Goal: Use online tool/utility: Utilize a website feature to perform a specific function

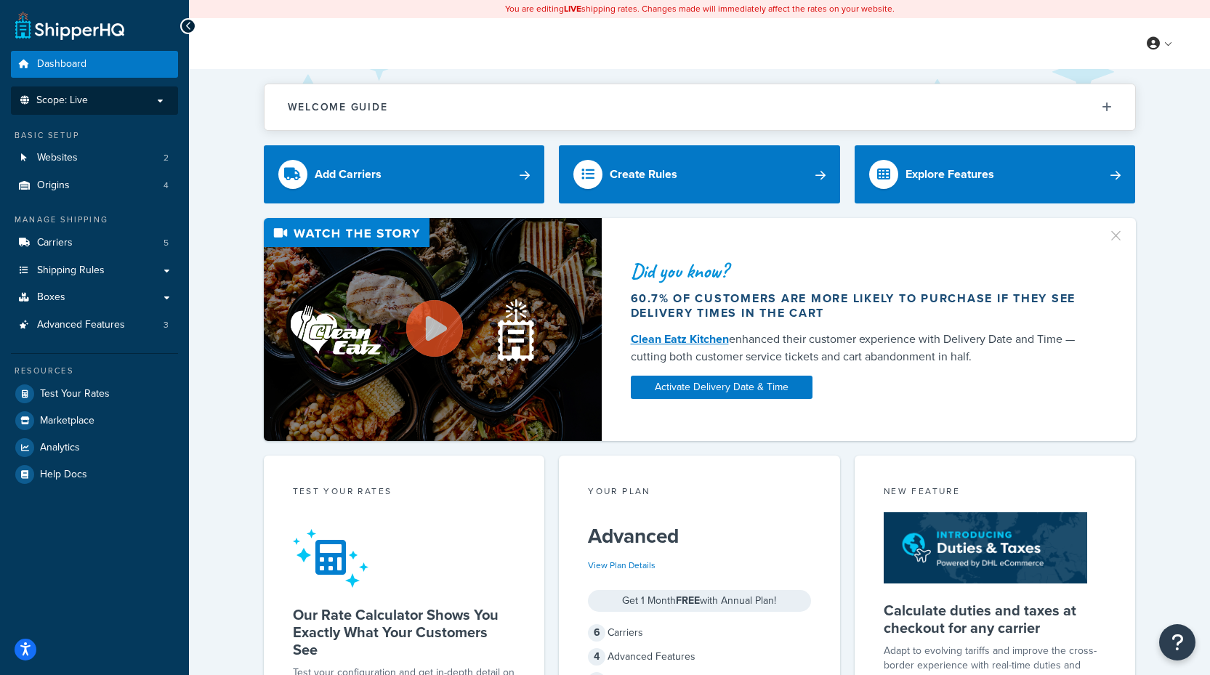
click at [133, 108] on li "Scope: Live" at bounding box center [94, 100] width 167 height 28
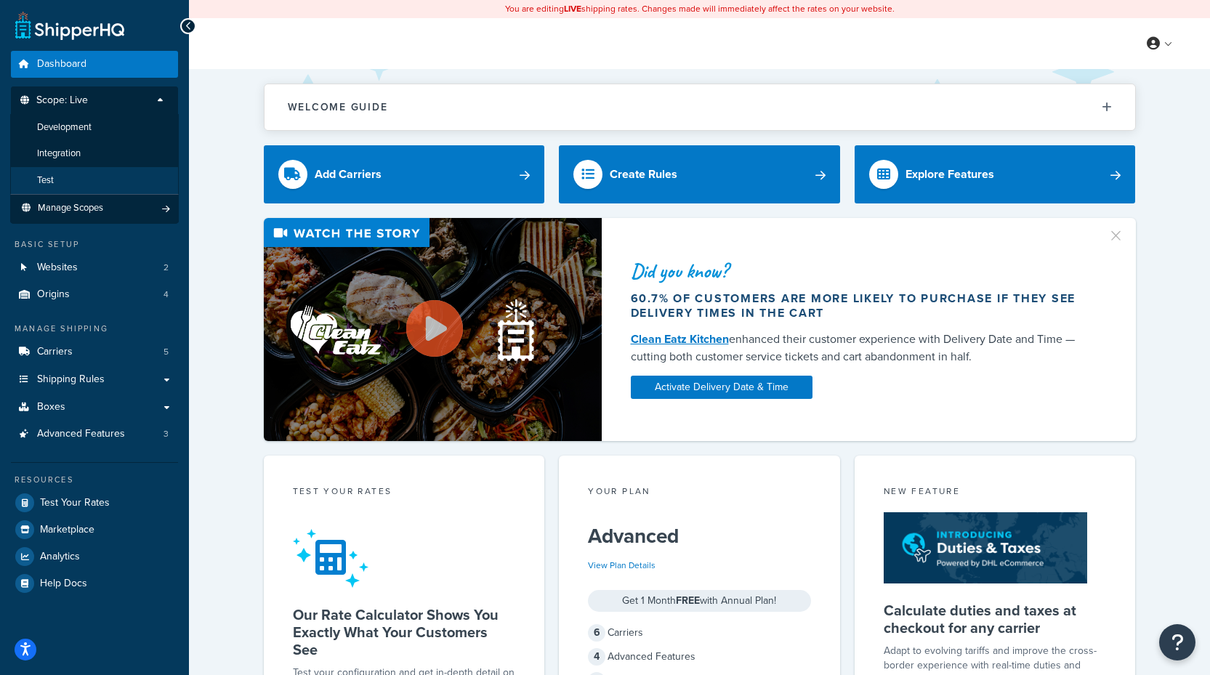
click at [97, 176] on li "Test" at bounding box center [94, 180] width 169 height 27
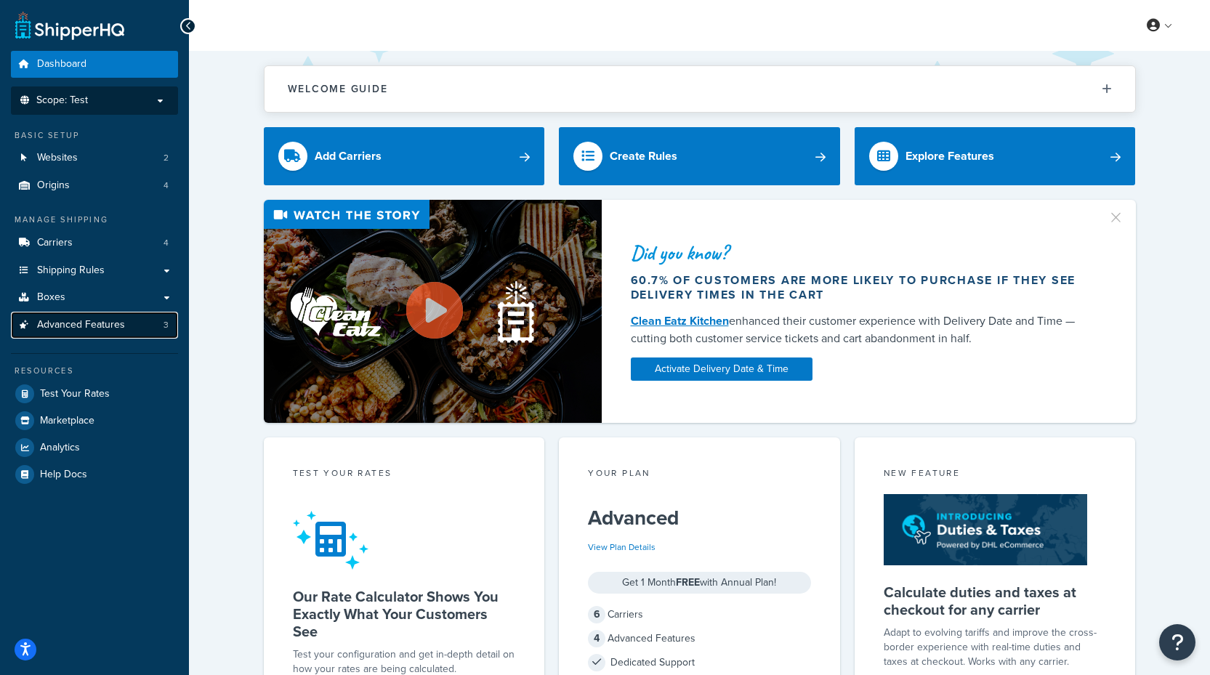
click at [108, 317] on link "Advanced Features 3" at bounding box center [94, 325] width 167 height 27
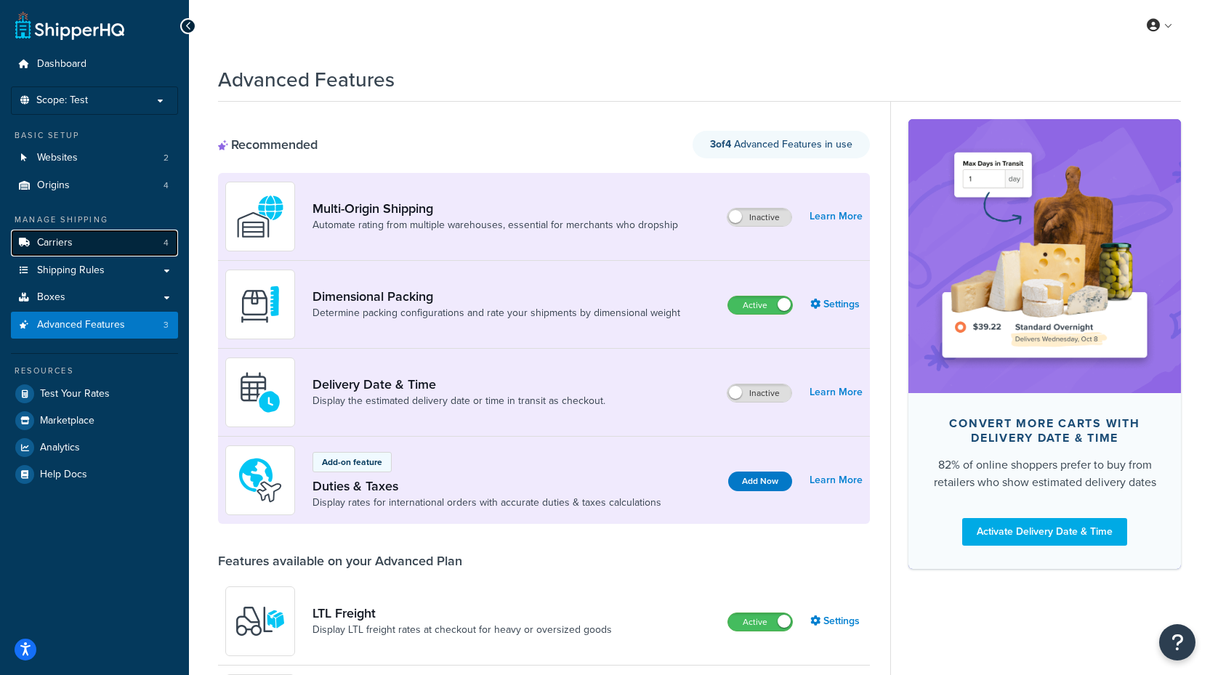
click at [90, 245] on link "Carriers 4" at bounding box center [94, 243] width 167 height 27
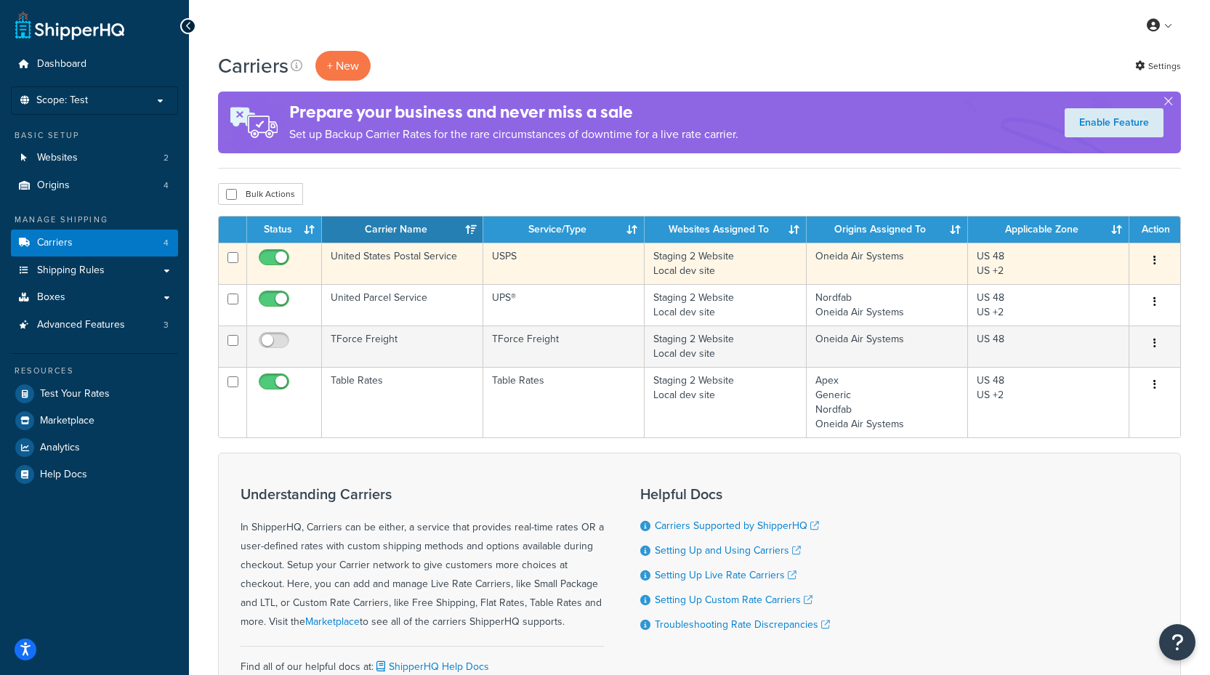
click at [458, 265] on td "United States Postal Service" at bounding box center [402, 263] width 161 height 41
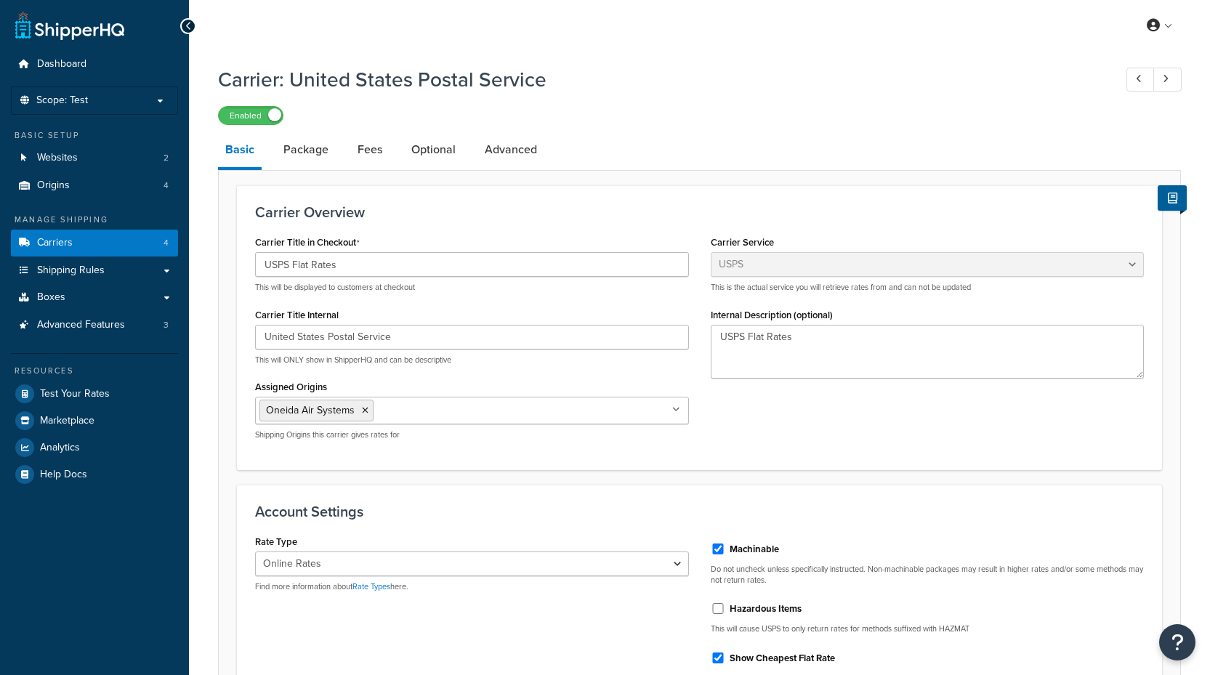
select select "usps"
select select "ONLINE"
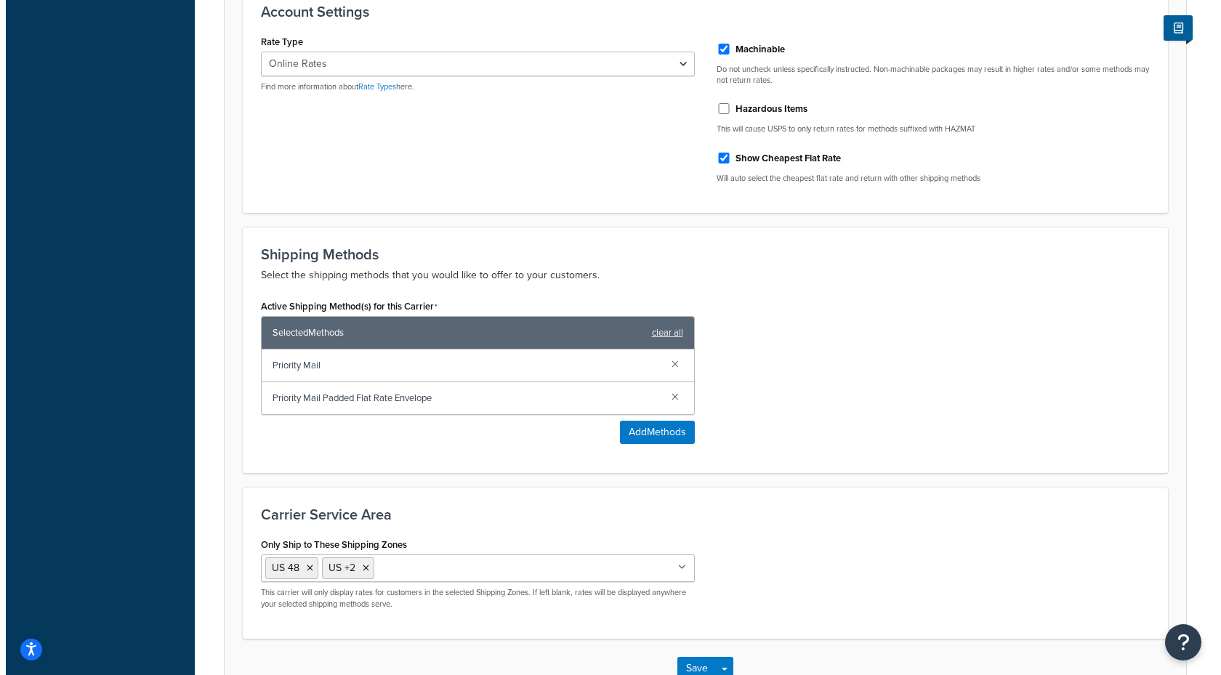
scroll to position [581, 0]
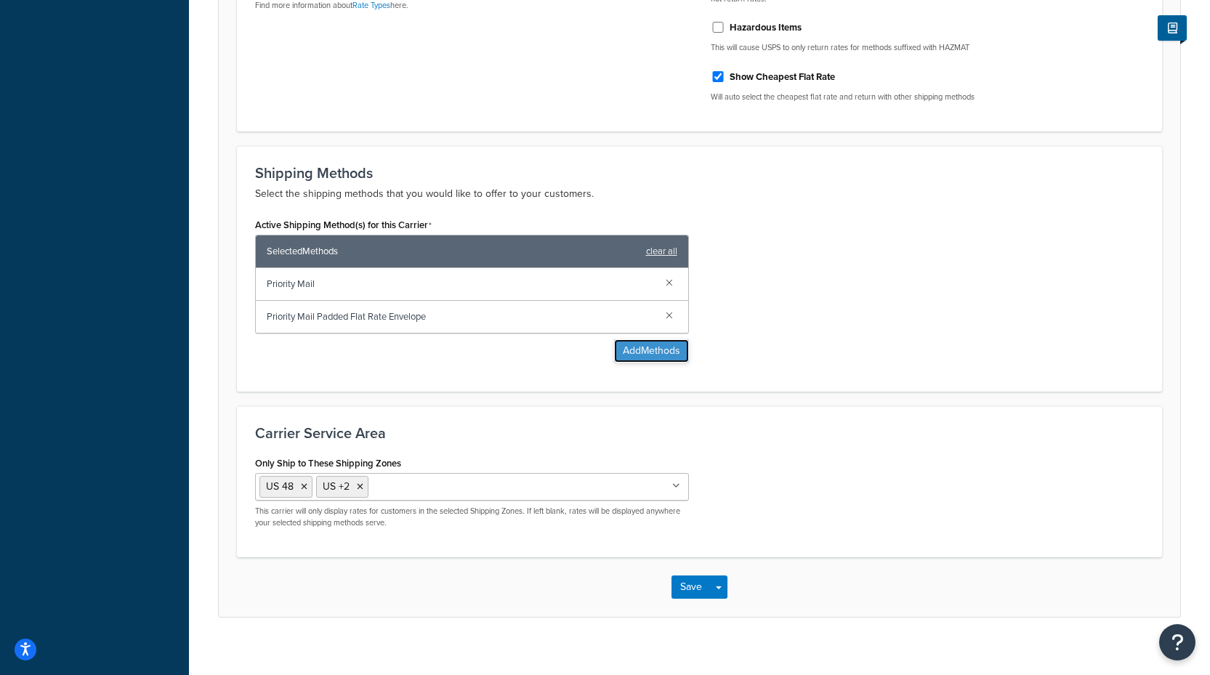
click at [658, 360] on button "Add Methods" at bounding box center [651, 350] width 75 height 23
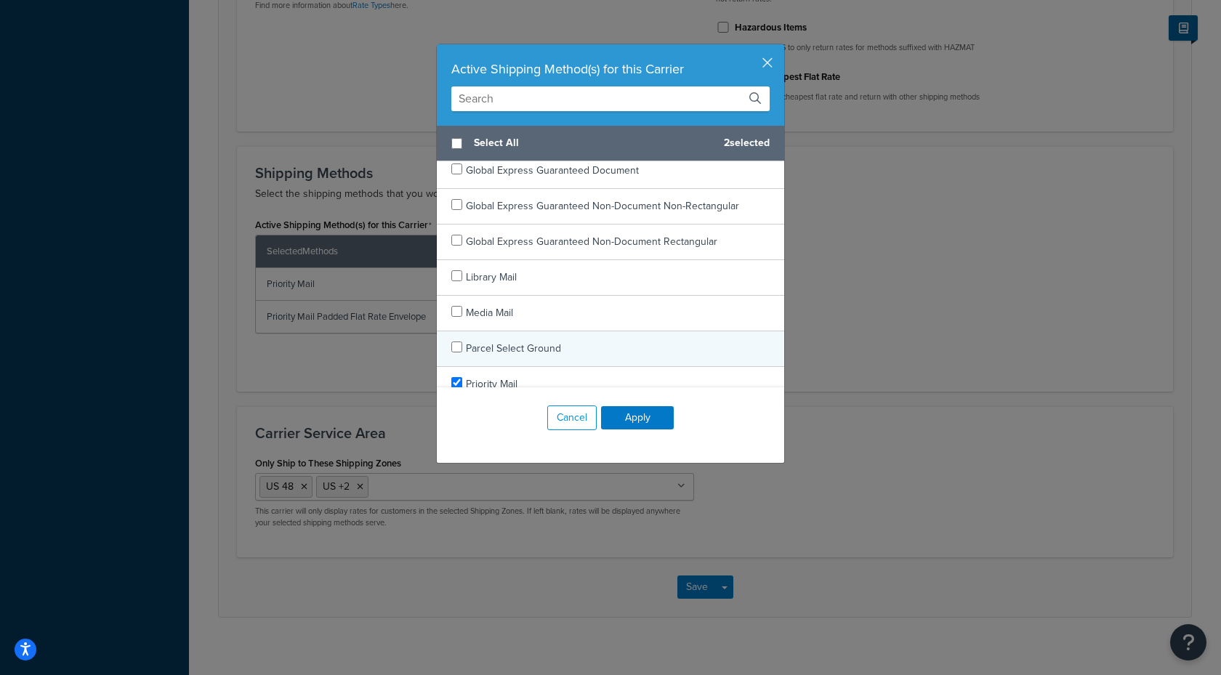
scroll to position [436, 0]
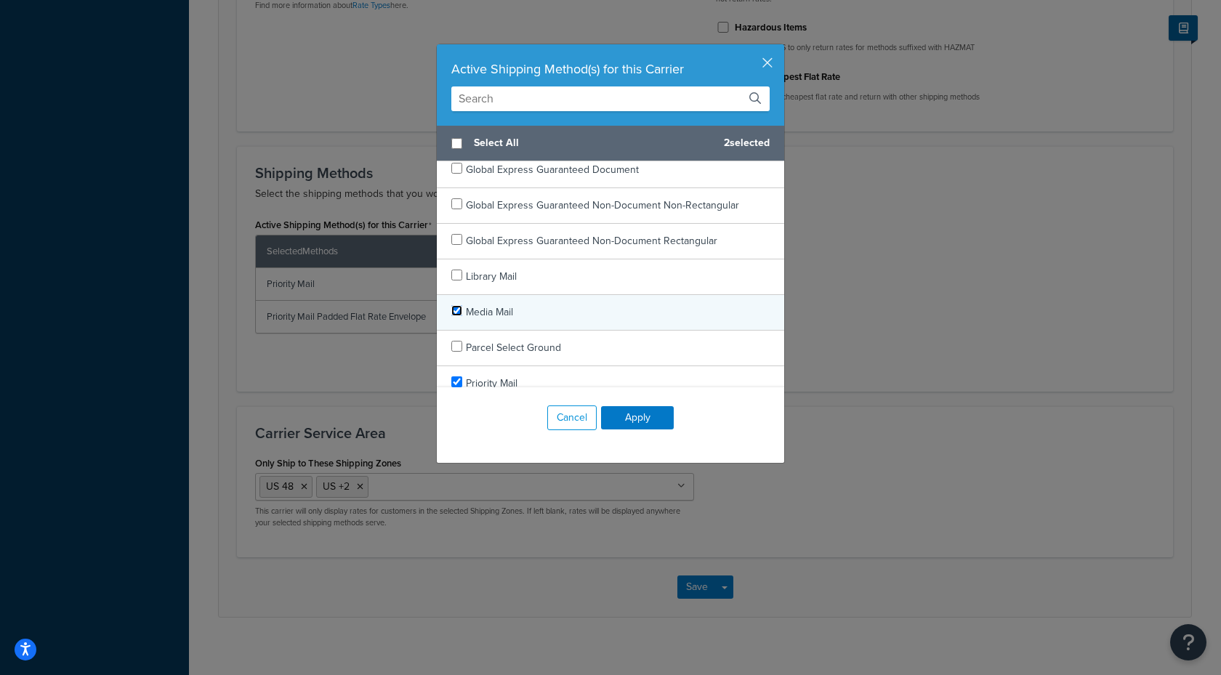
click at [451, 314] on input "checkbox" at bounding box center [456, 310] width 11 height 11
checkbox input "true"
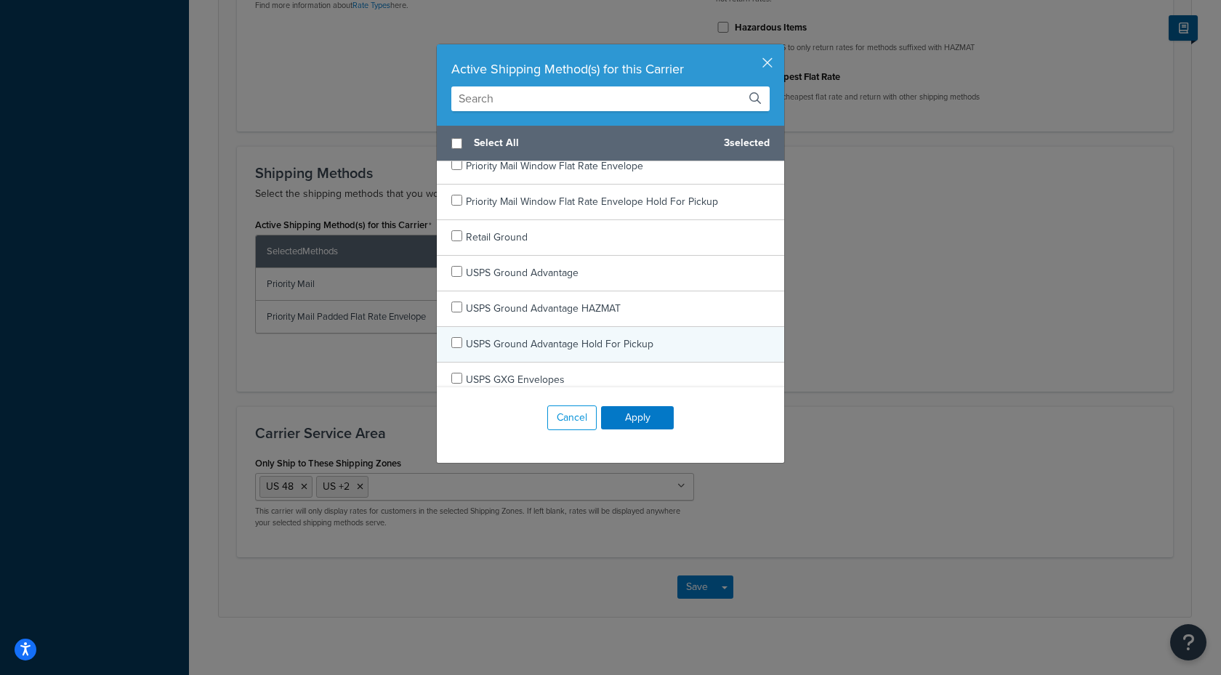
scroll to position [2762, 0]
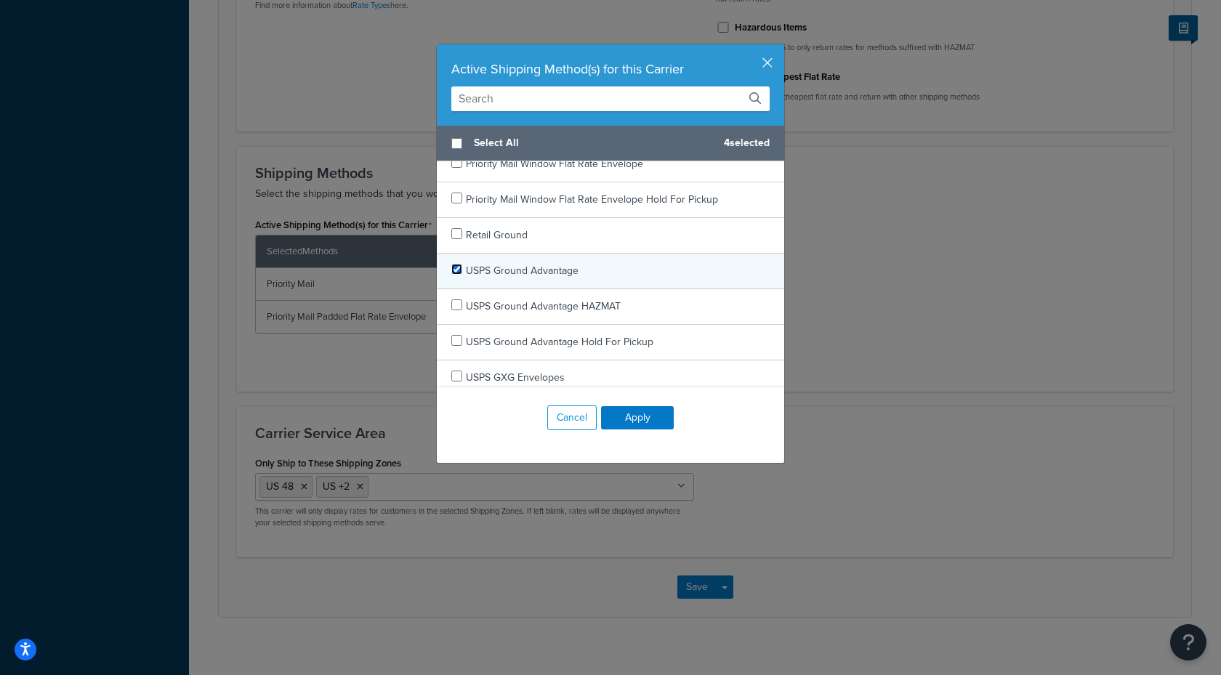
click at [451, 271] on input "checkbox" at bounding box center [456, 269] width 11 height 11
checkbox input "true"
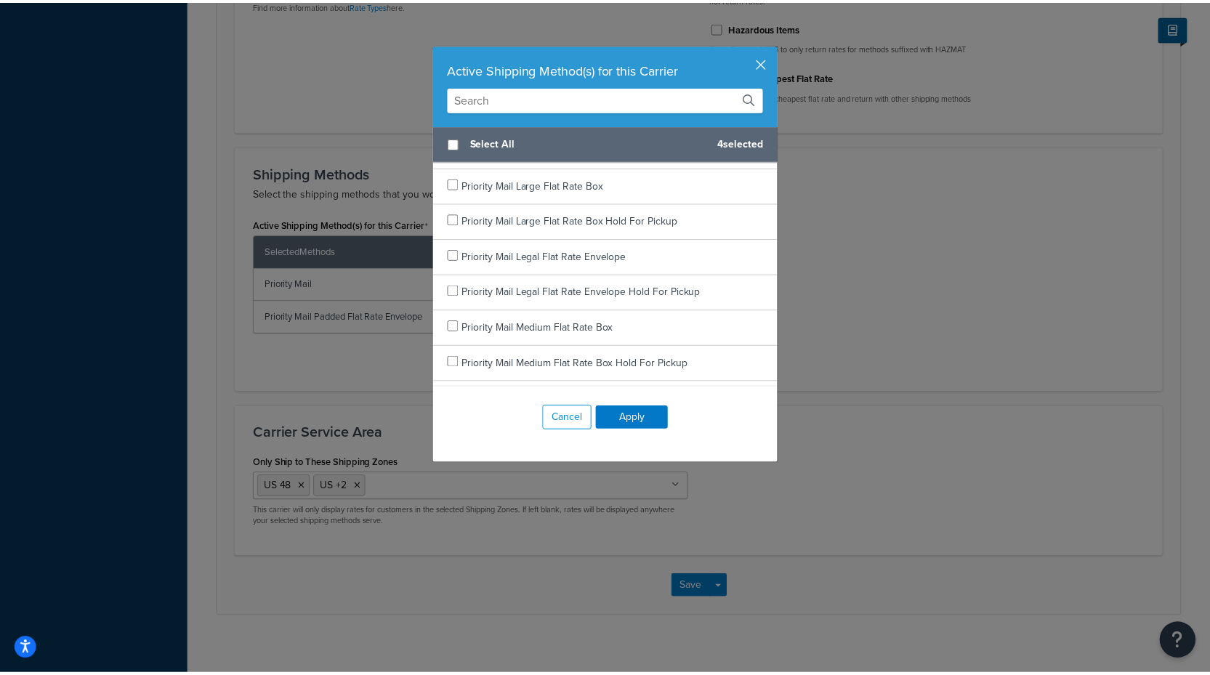
scroll to position [2253, 0]
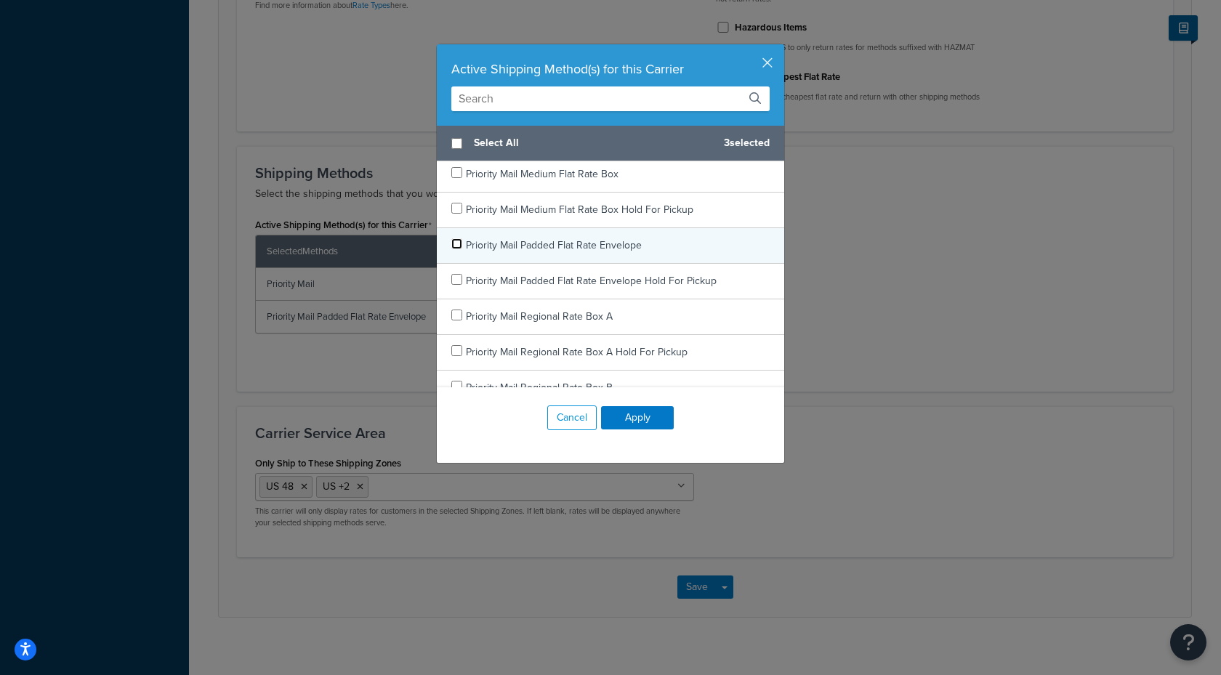
click at [451, 246] on input "checkbox" at bounding box center [456, 243] width 11 height 11
checkbox input "false"
click at [632, 422] on button "Apply" at bounding box center [637, 417] width 73 height 23
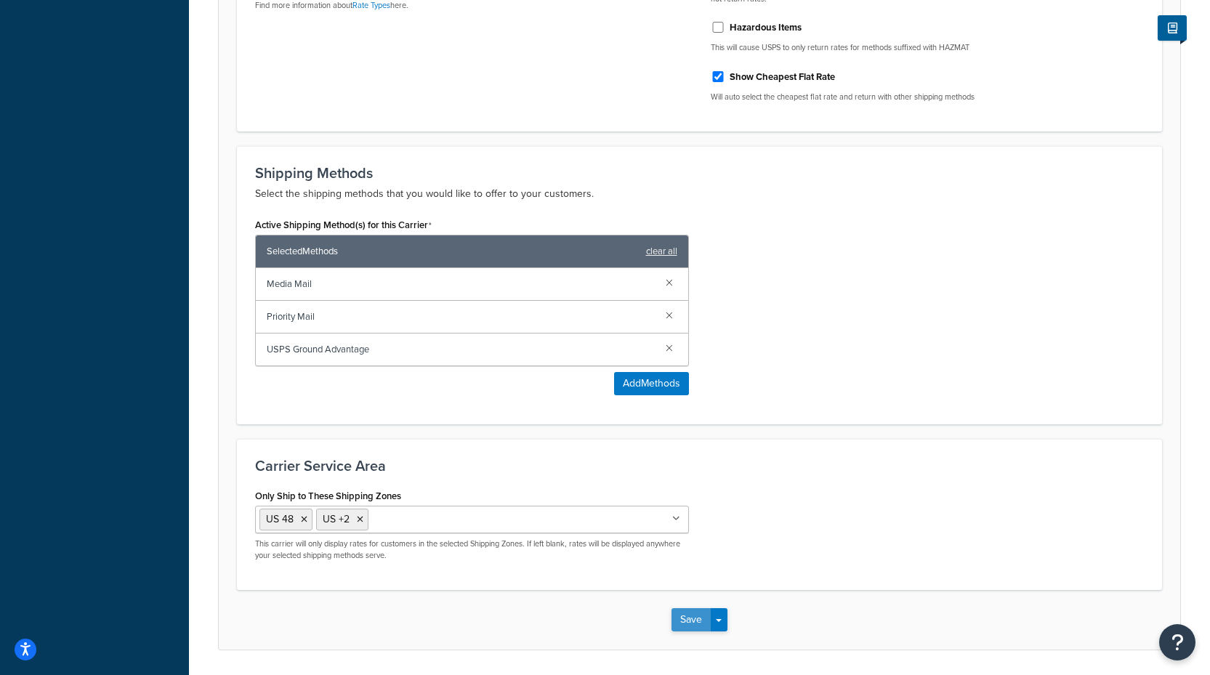
click at [687, 623] on button "Save" at bounding box center [690, 619] width 39 height 23
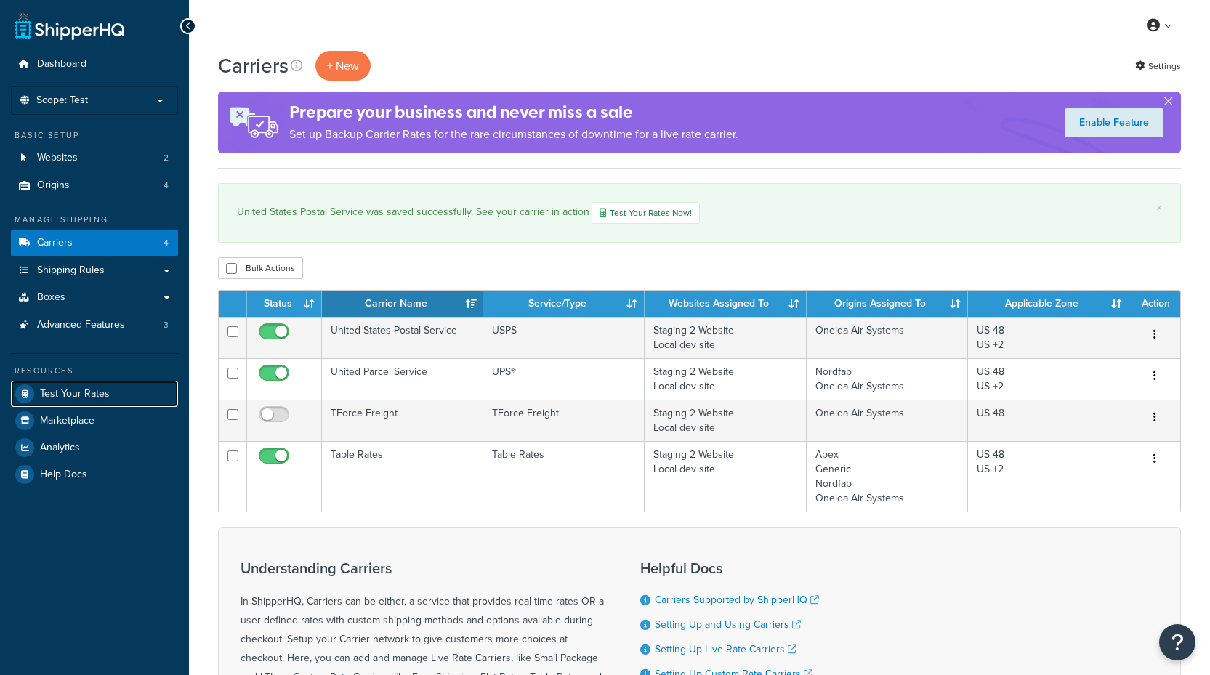
click at [84, 395] on span "Test Your Rates" at bounding box center [75, 394] width 70 height 12
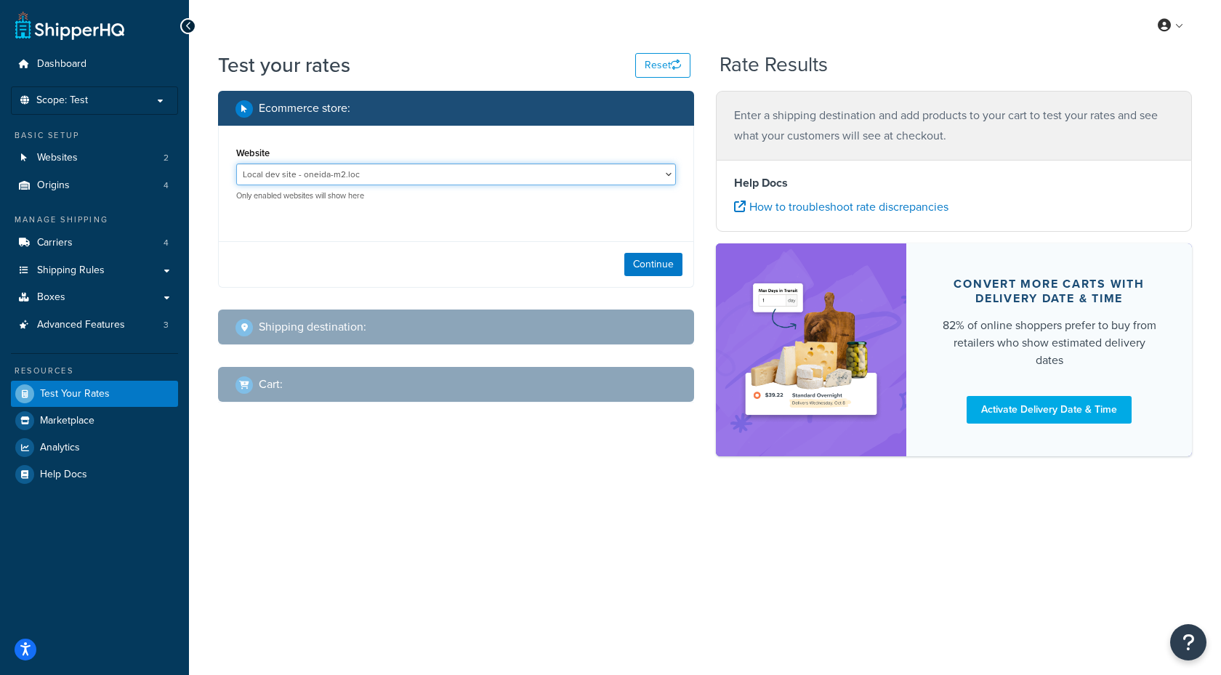
click at [427, 172] on select "Local dev site - oneida-m2.loc Staging 2 Website - [DOMAIN_NAME]" at bounding box center [456, 175] width 440 height 22
select select "a1c4d7dc6166596ecf603a59160a01ab"
click at [236, 164] on select "Local dev site - oneida-m2.loc Staging 2 Website - [DOMAIN_NAME]" at bounding box center [456, 175] width 440 height 22
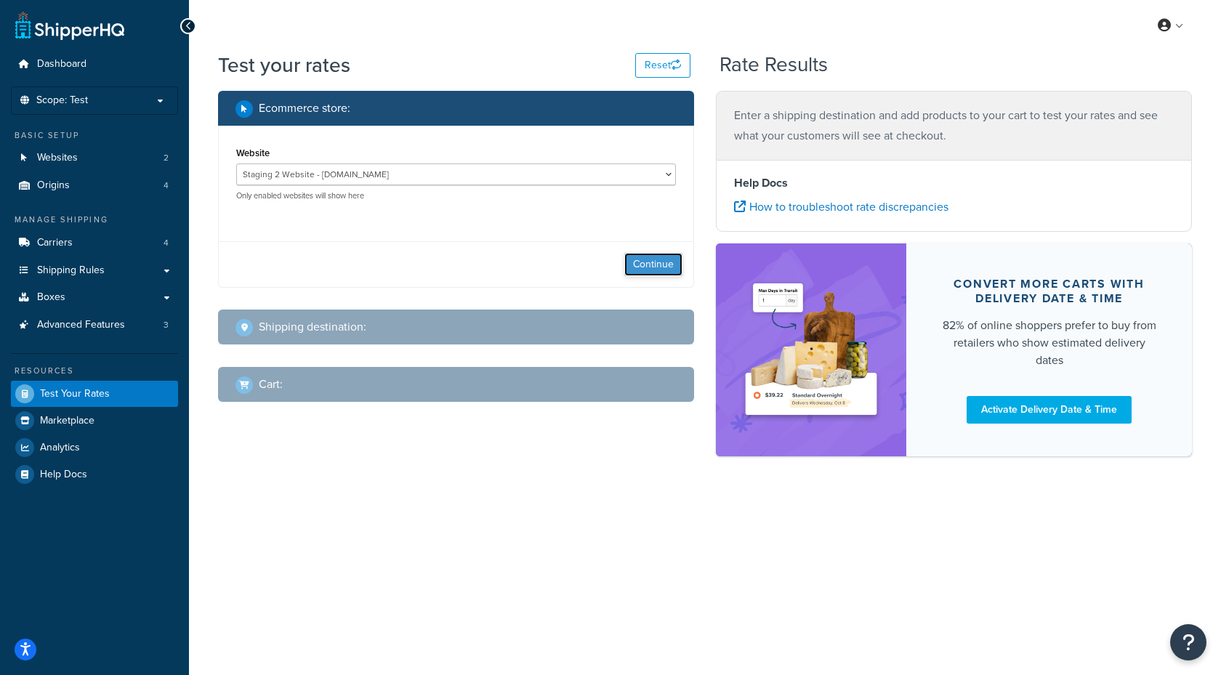
click at [679, 265] on button "Continue" at bounding box center [653, 264] width 58 height 23
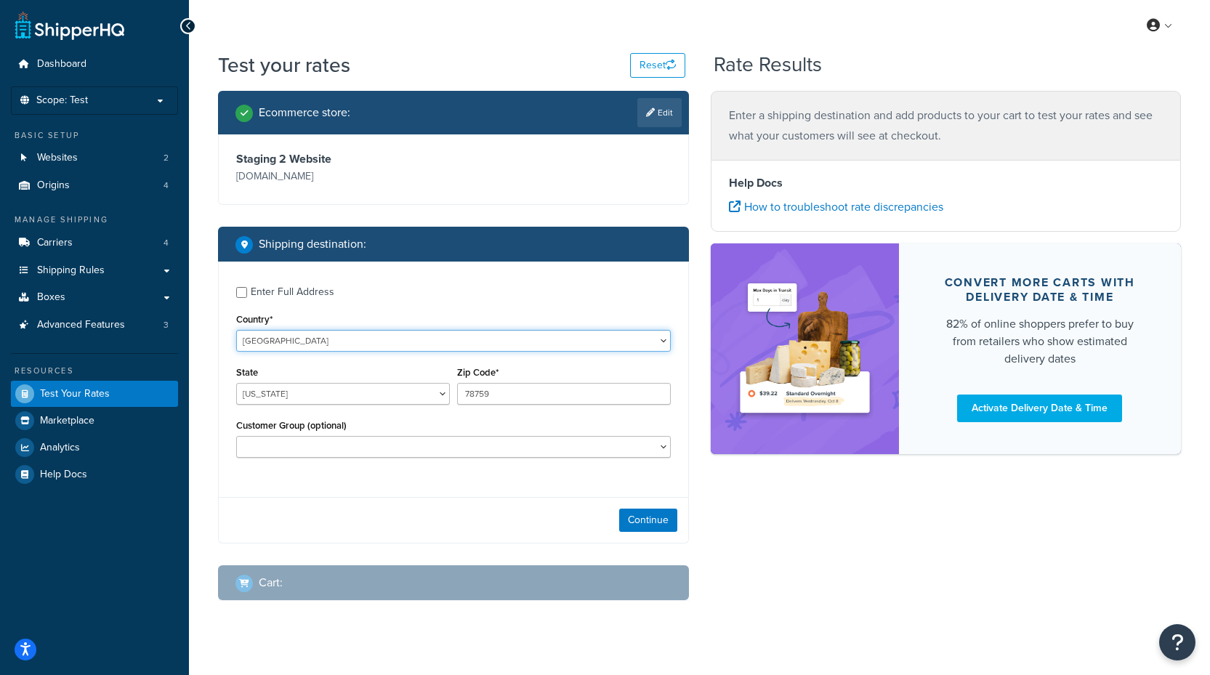
click at [311, 339] on select "[GEOGRAPHIC_DATA] [GEOGRAPHIC_DATA] [GEOGRAPHIC_DATA] [GEOGRAPHIC_DATA] [GEOGRA…" at bounding box center [453, 341] width 435 height 22
click at [289, 375] on div "State [US_STATE] [US_STATE] [US_STATE] [US_STATE] [US_STATE] Armed Forces Ameri…" at bounding box center [343, 384] width 214 height 42
click at [291, 400] on select "[US_STATE] [US_STATE] [US_STATE] [US_STATE] [US_STATE] Armed Forces Americas Ar…" at bounding box center [343, 394] width 214 height 22
select select "CA"
click at [236, 384] on select "[US_STATE] [US_STATE] [US_STATE] [US_STATE] [US_STATE] Armed Forces Americas Ar…" at bounding box center [343, 394] width 214 height 22
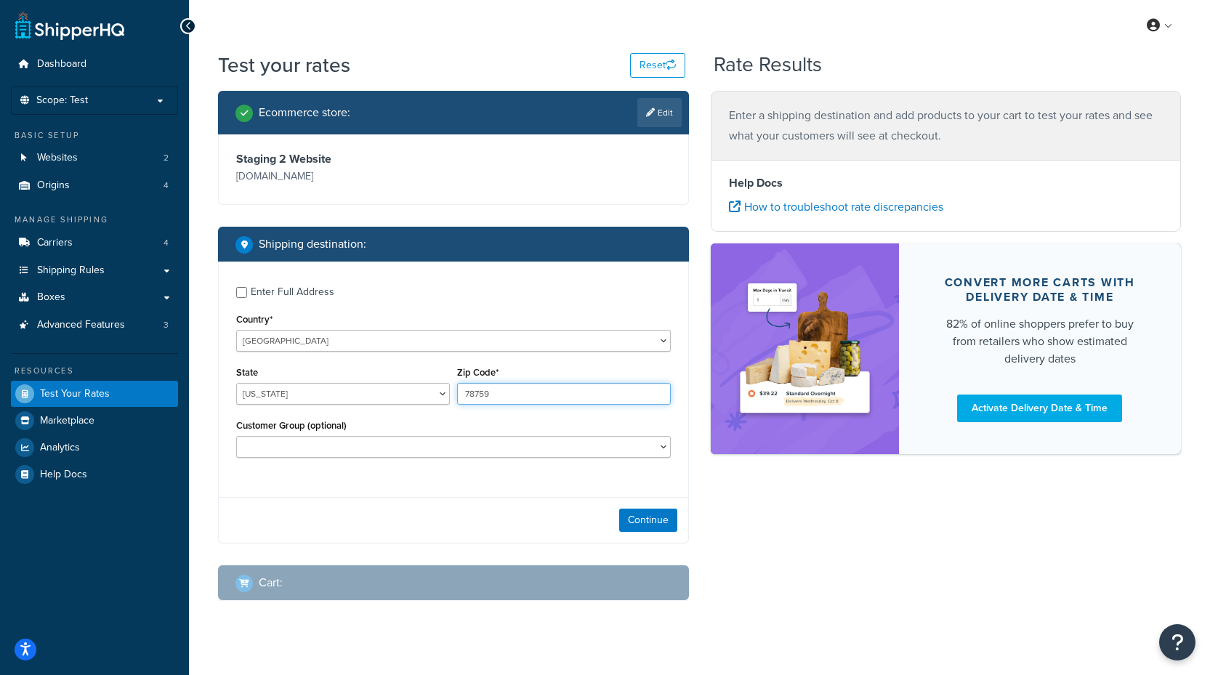
click at [550, 394] on input "78759" at bounding box center [564, 394] width 214 height 22
click at [513, 392] on input "78759" at bounding box center [564, 394] width 214 height 22
type input "91504-2530"
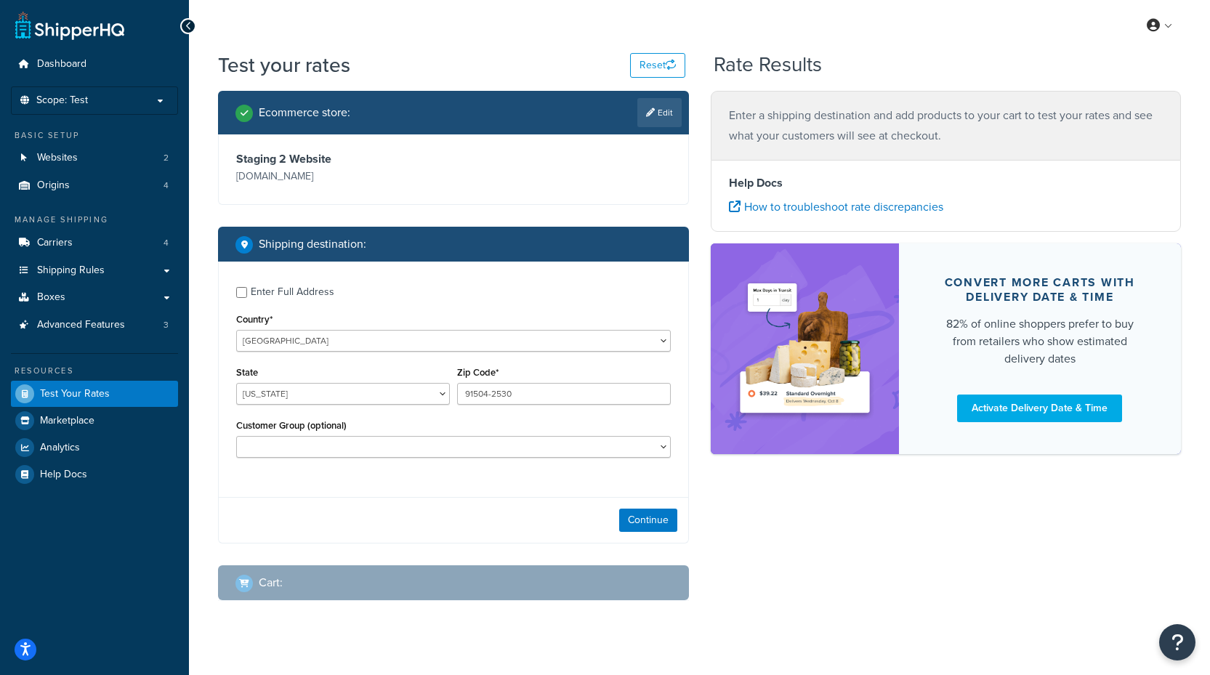
click at [318, 296] on div "Enter Full Address" at bounding box center [293, 292] width 84 height 20
click at [247, 296] on input "Enter Full Address" at bounding box center [241, 292] width 11 height 11
checkbox input "true"
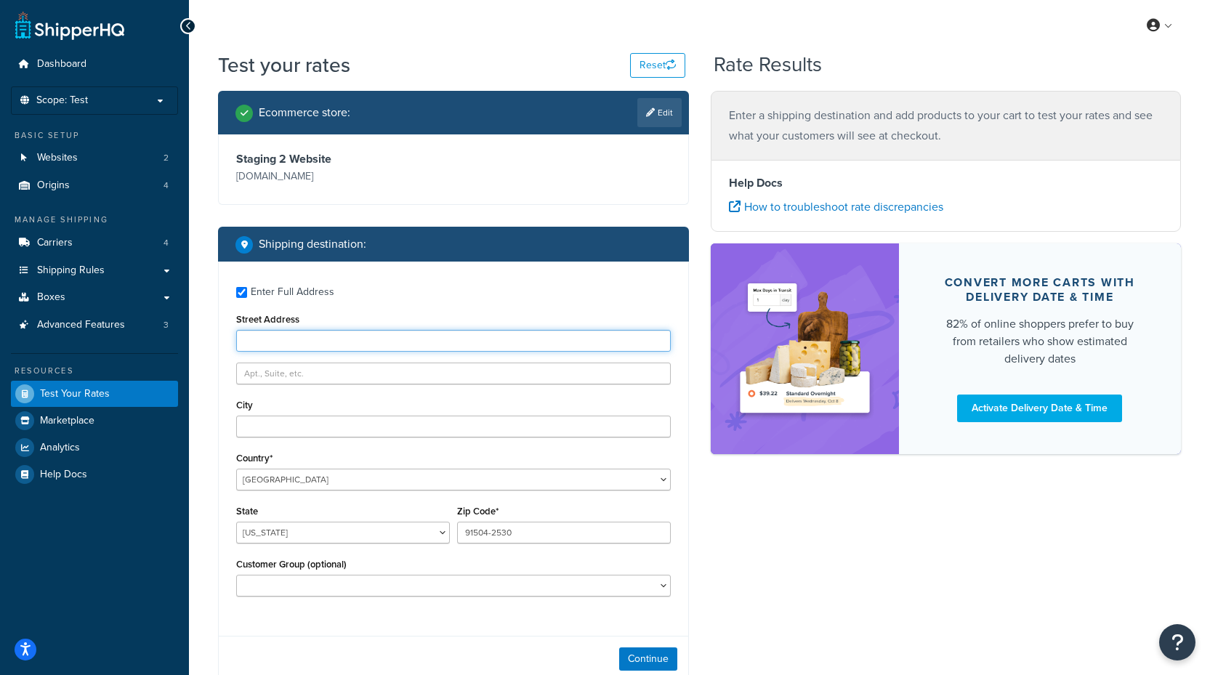
click at [311, 344] on input "Street Address" at bounding box center [453, 341] width 435 height 22
type input "[STREET_ADDRESS][PERSON_NAME]"
click at [279, 428] on input "City" at bounding box center [453, 427] width 435 height 22
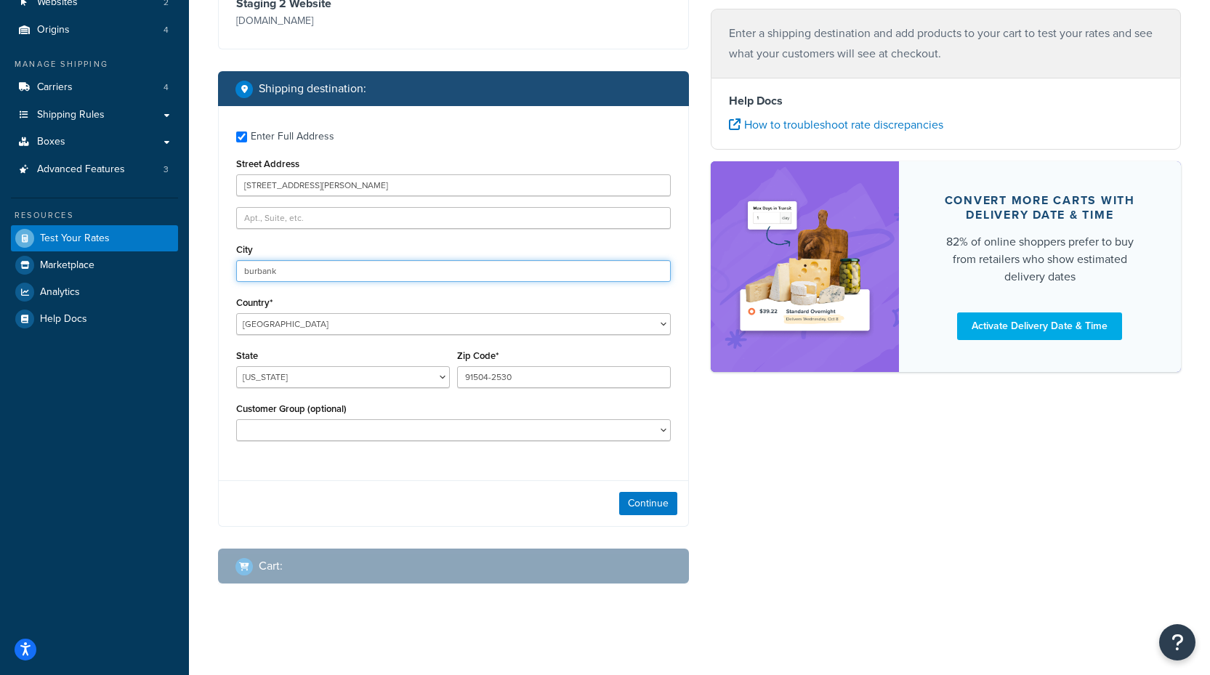
scroll to position [161, 0]
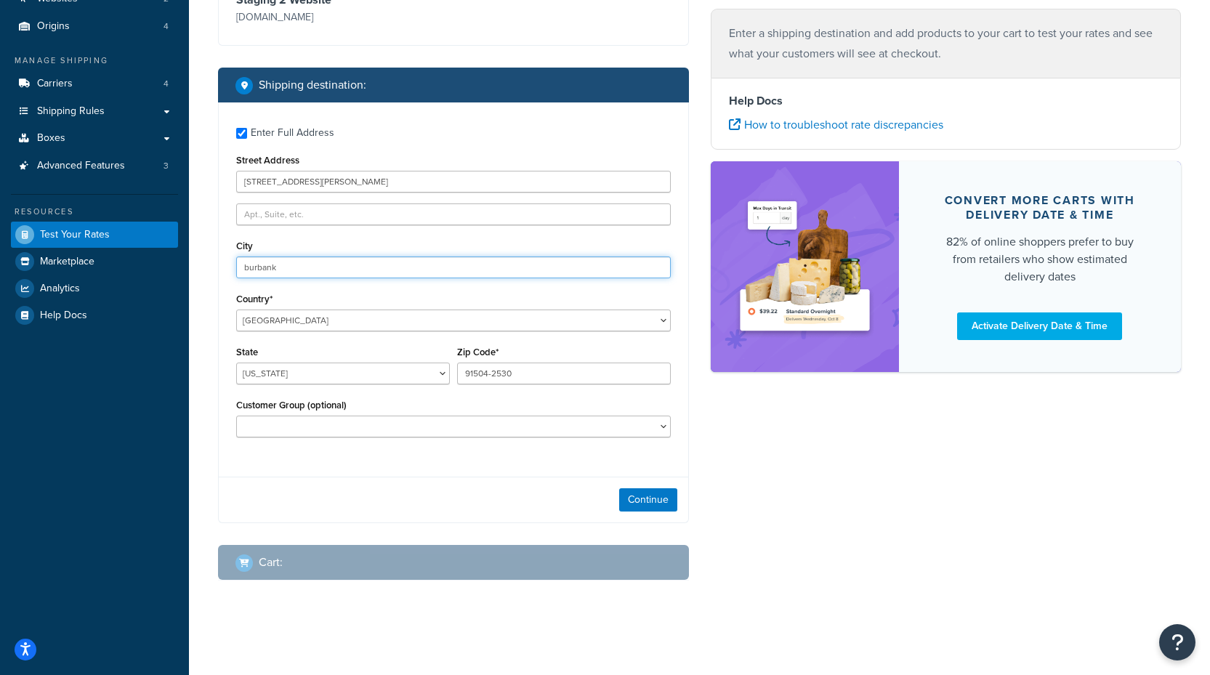
type input "burbank"
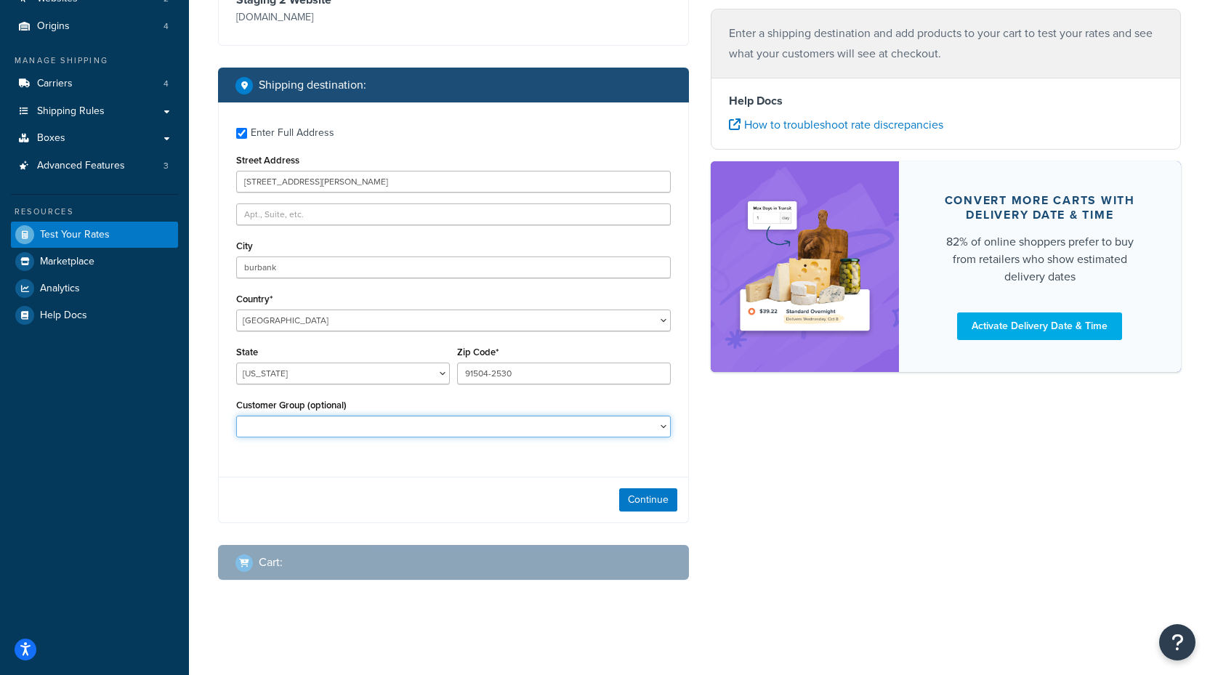
click at [429, 437] on select "Logged In Not Logged in Retail Wholesale" at bounding box center [453, 427] width 435 height 22
select select "Logged In"
click at [236, 416] on select "Logged In Not Logged in Retail Wholesale" at bounding box center [453, 427] width 435 height 22
click at [667, 502] on button "Continue" at bounding box center [648, 499] width 58 height 23
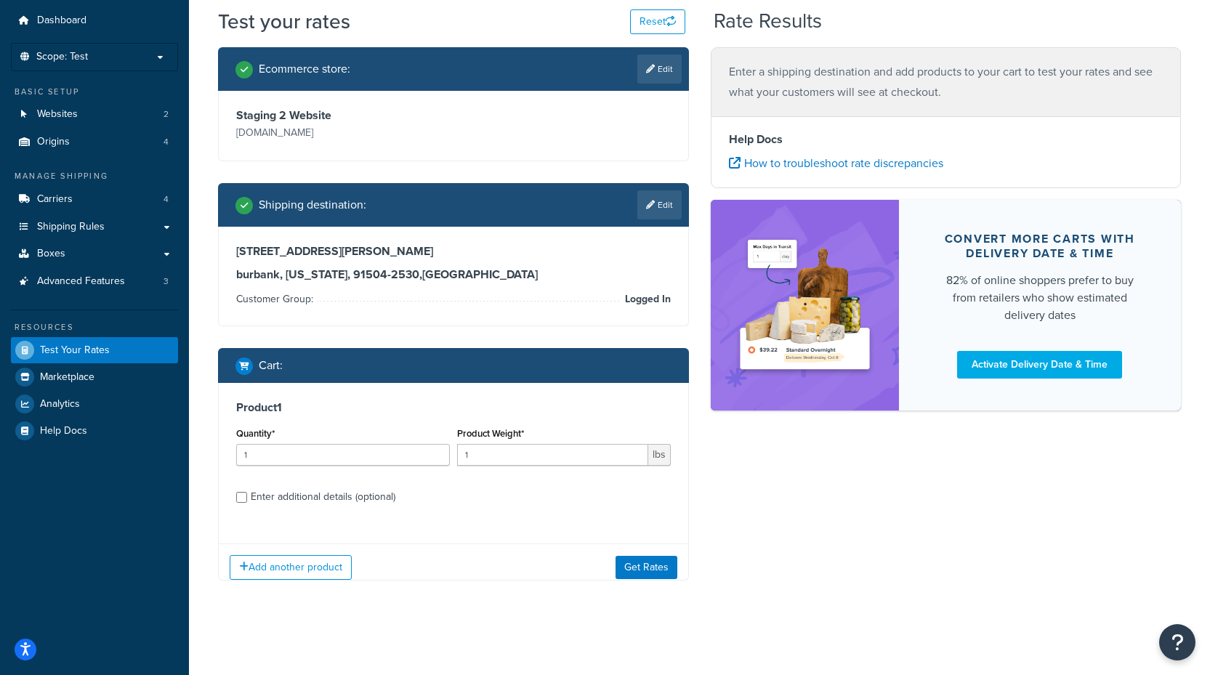
scroll to position [55, 0]
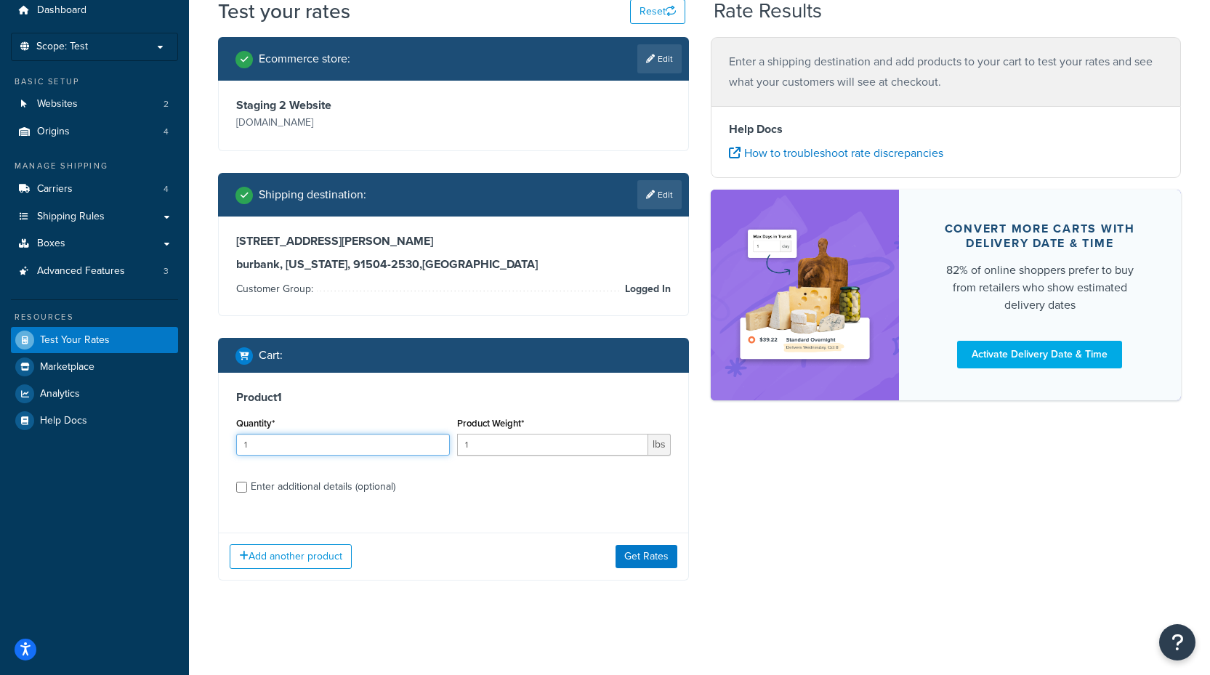
click at [311, 437] on input "1" at bounding box center [343, 445] width 214 height 22
drag, startPoint x: 311, startPoint y: 437, endPoint x: 126, endPoint y: 430, distance: 184.7
click at [126, 430] on div "Dashboard Scope: Test Basic Setup Websites 2 Origins 4 Manage Shipping Carriers…" at bounding box center [605, 310] width 1210 height 729
type input "2"
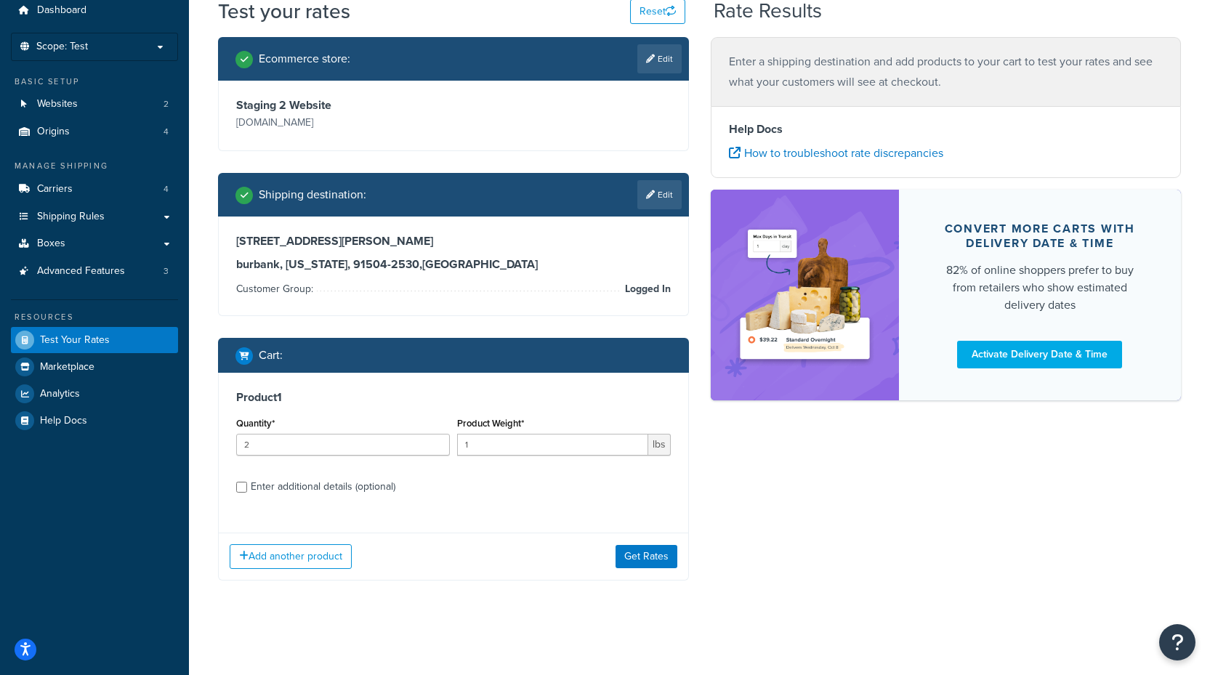
click at [297, 480] on div "Enter additional details (optional)" at bounding box center [323, 487] width 145 height 20
click at [247, 482] on input "Enter additional details (optional)" at bounding box center [241, 487] width 11 height 11
checkbox input "true"
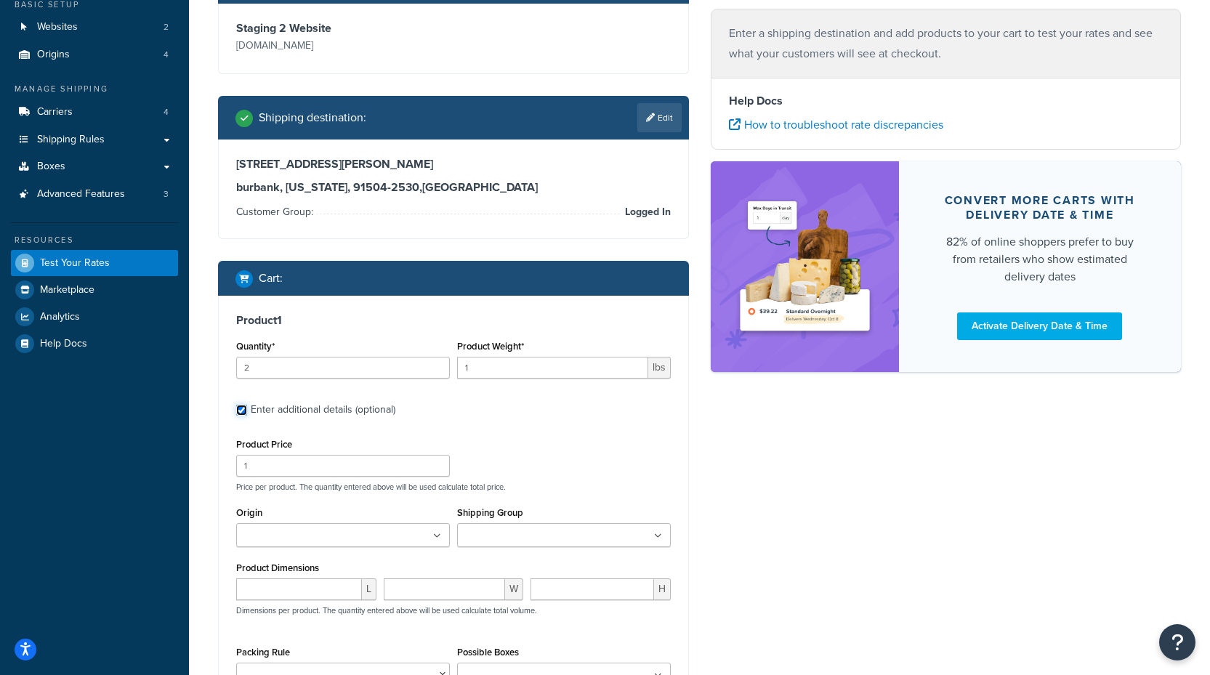
scroll to position [140, 0]
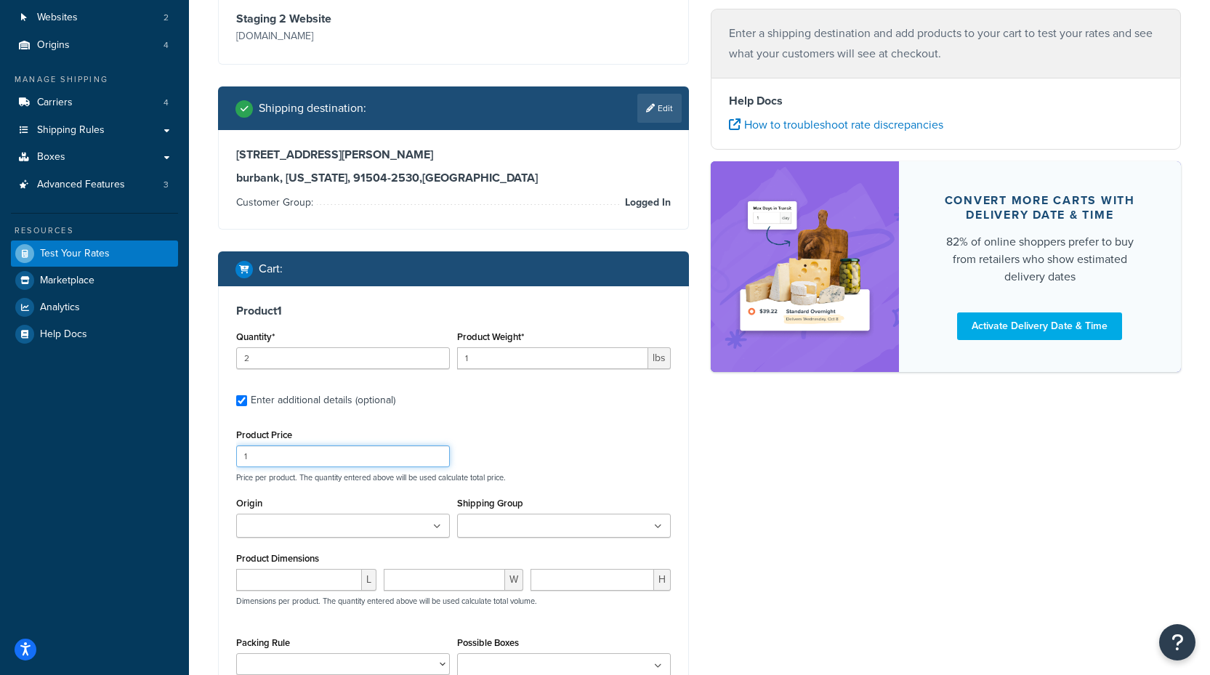
click at [321, 459] on input "1" at bounding box center [343, 456] width 214 height 22
click at [321, 458] on input "1" at bounding box center [343, 456] width 214 height 22
type input "54.95"
click at [284, 525] on input "Origin" at bounding box center [305, 527] width 129 height 16
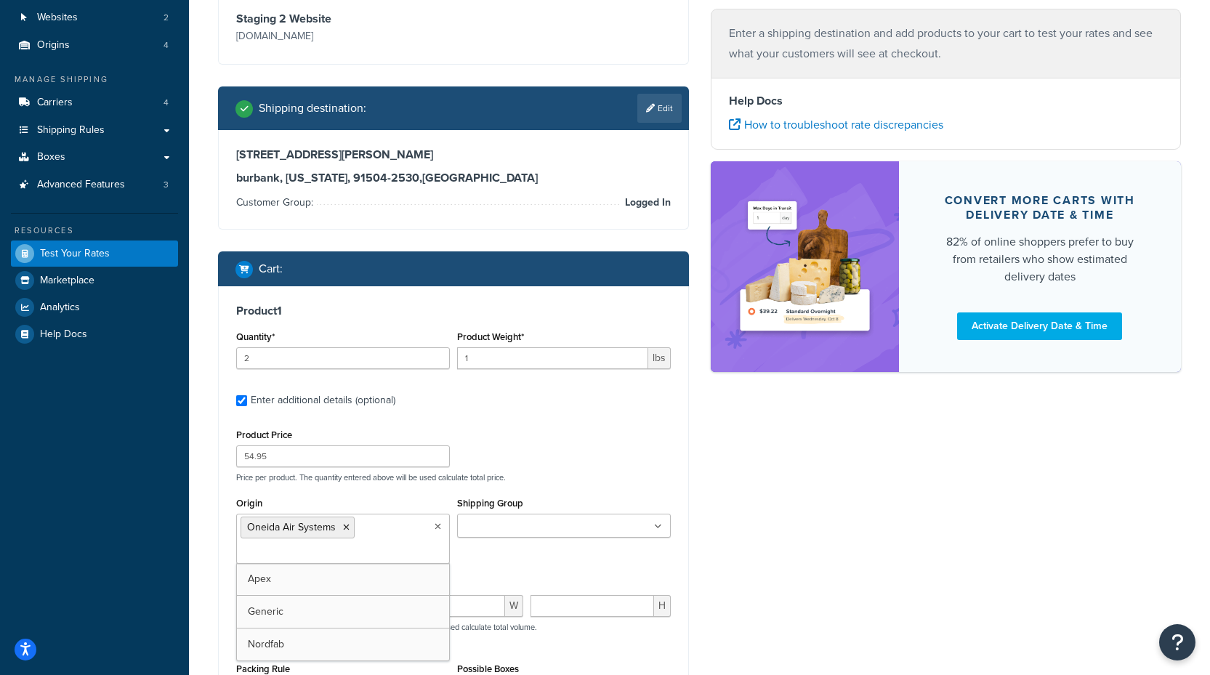
click at [834, 479] on div "Ecommerce store : Edit Staging 2 Website [DOMAIN_NAME] Shipping destination : E…" at bounding box center [699, 408] width 985 height 915
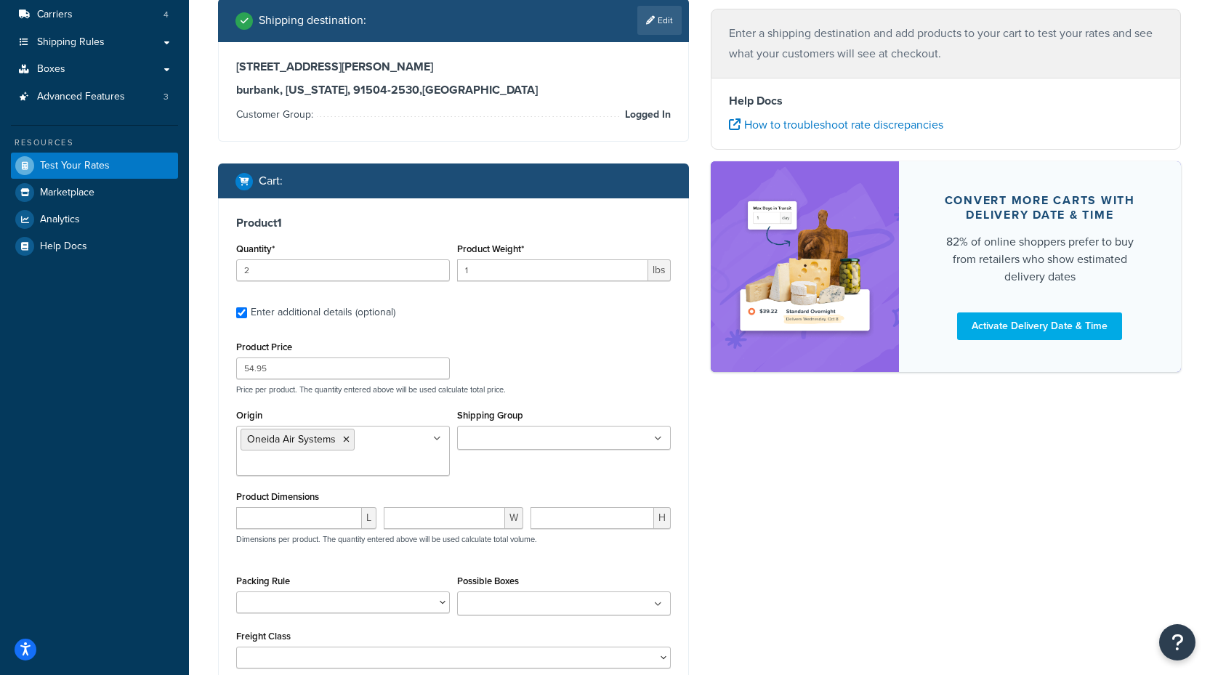
scroll to position [358, 0]
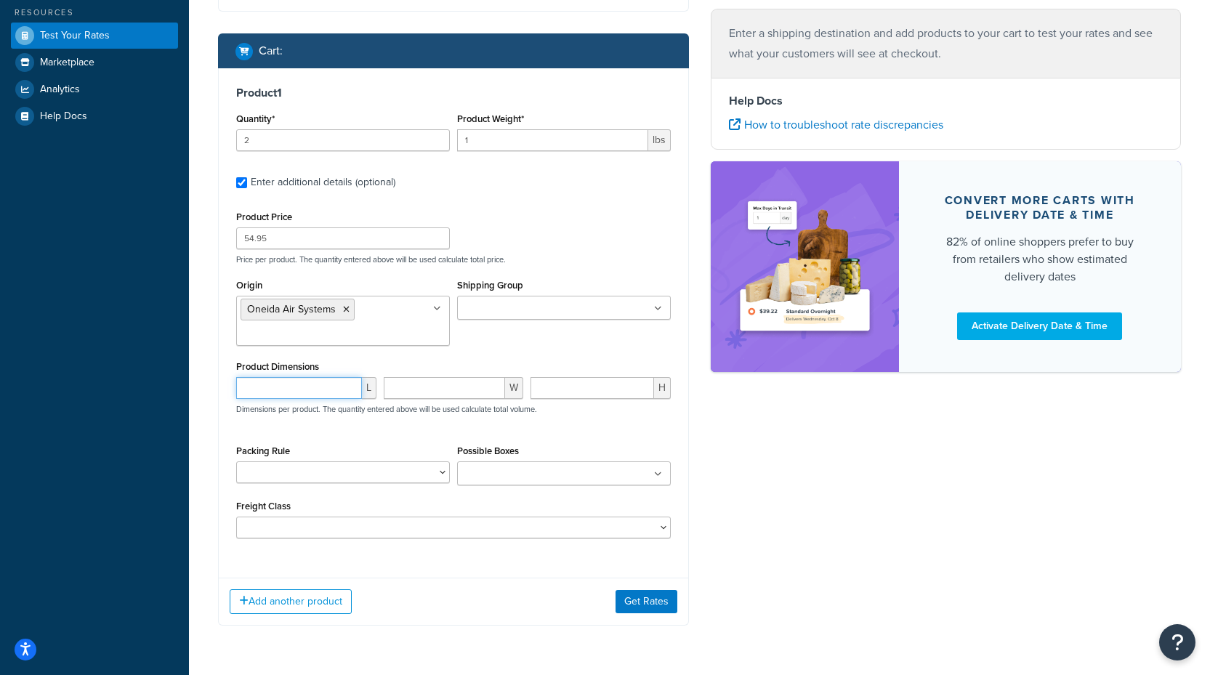
click at [288, 394] on input "number" at bounding box center [299, 388] width 126 height 22
type input "10"
type input "8"
click at [509, 475] on input "Possible Boxes" at bounding box center [525, 475] width 129 height 16
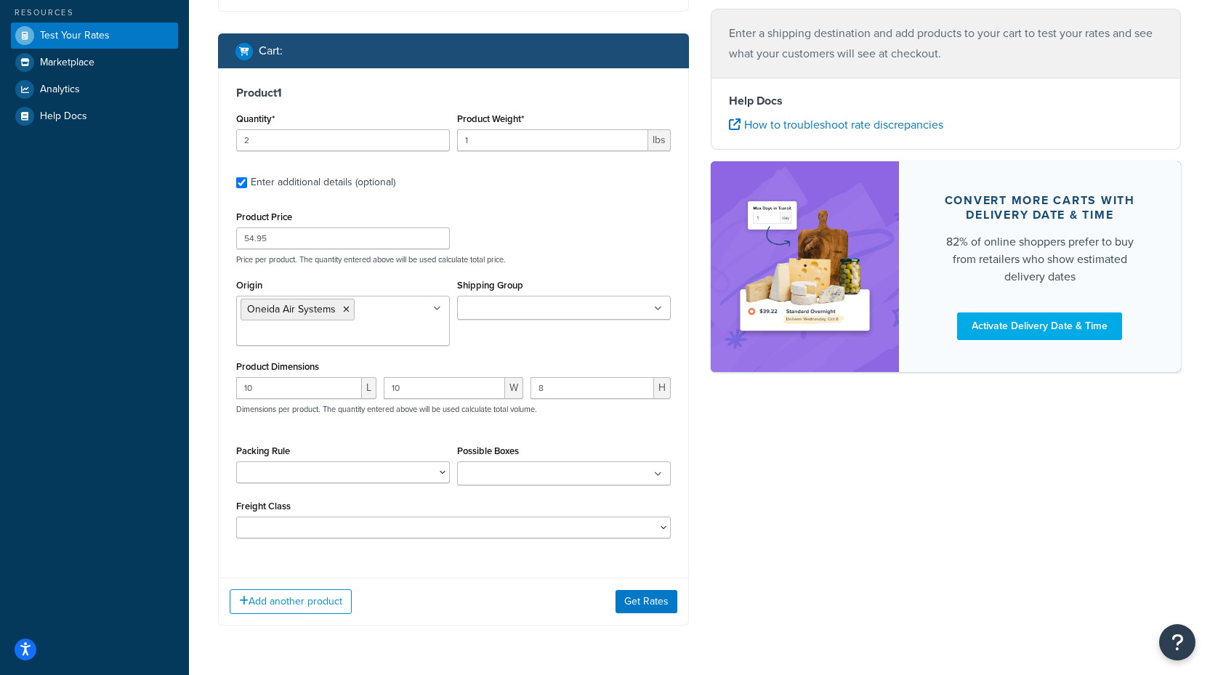
click at [545, 440] on div "Product Price 54.95 Price per product. The quantity entered above will be used …" at bounding box center [453, 372] width 435 height 331
click at [517, 141] on input "1" at bounding box center [552, 140] width 191 height 22
click at [515, 141] on input "1" at bounding box center [552, 140] width 191 height 22
click at [515, 140] on input "1" at bounding box center [552, 140] width 191 height 22
drag, startPoint x: 515, startPoint y: 140, endPoint x: 440, endPoint y: 140, distance: 74.9
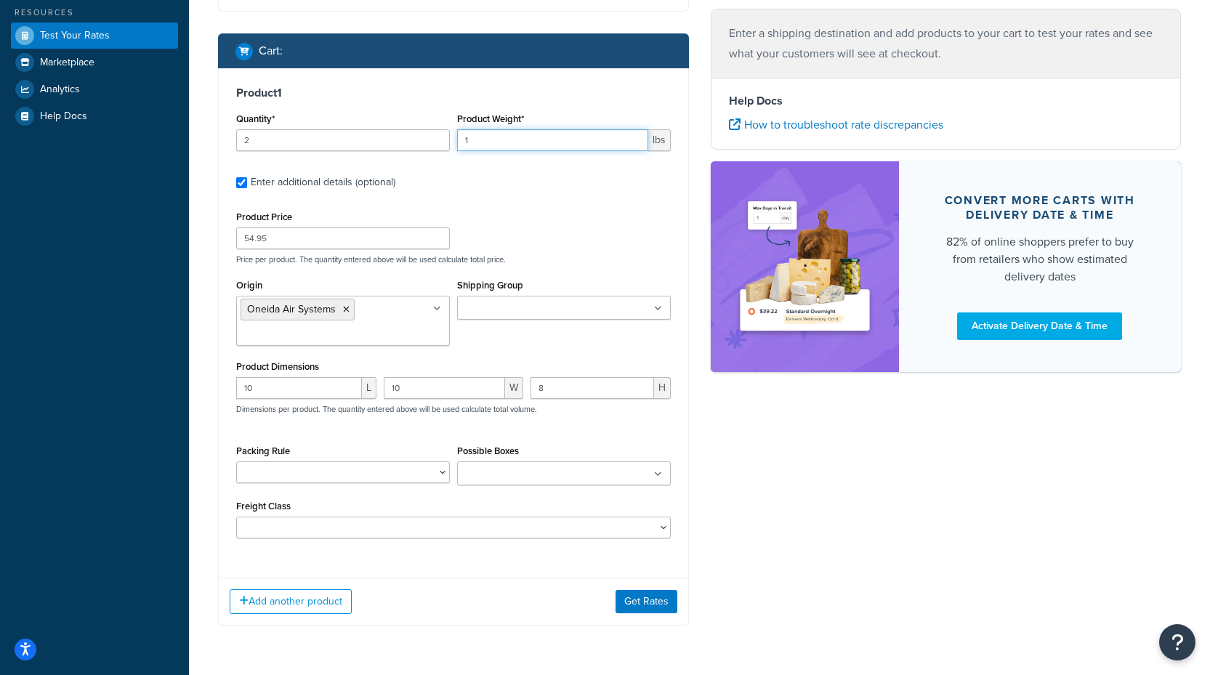
click at [440, 140] on div "Quantity* 2 Product Weight* 1 lbs" at bounding box center [454, 135] width 442 height 53
type input "6"
click at [661, 601] on button "Get Rates" at bounding box center [647, 601] width 62 height 23
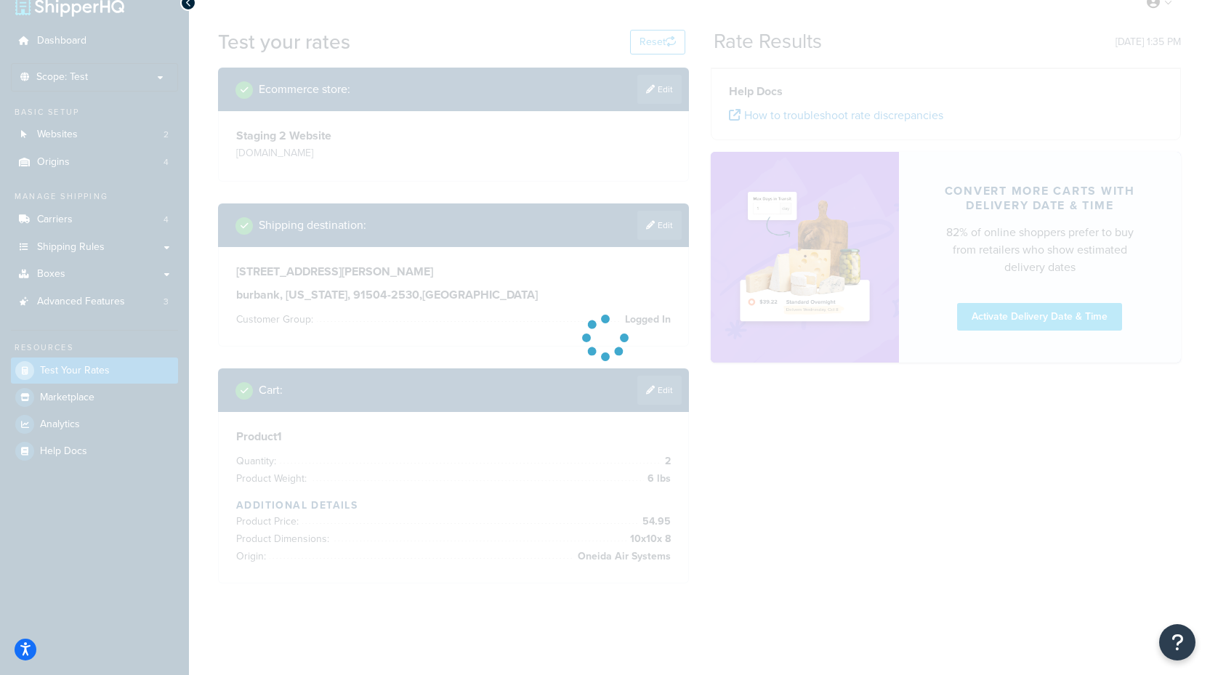
scroll to position [0, 0]
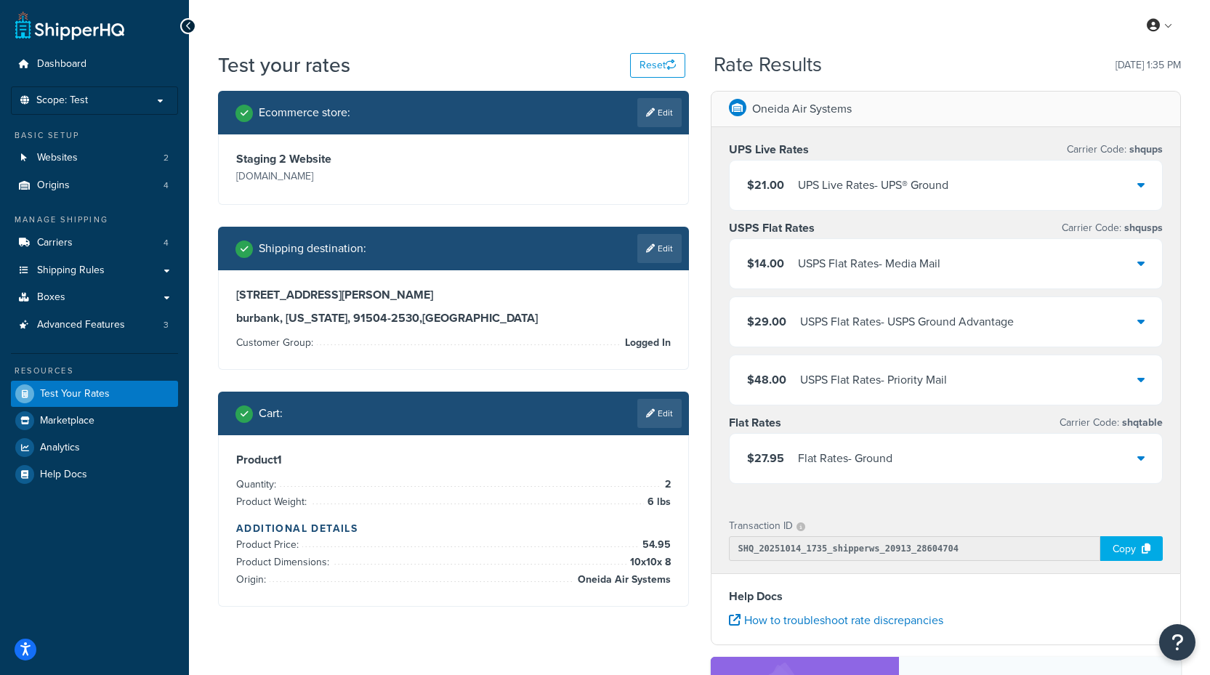
click at [972, 374] on div "$48.00 USPS Flat Rates - Priority Mail" at bounding box center [946, 379] width 433 height 49
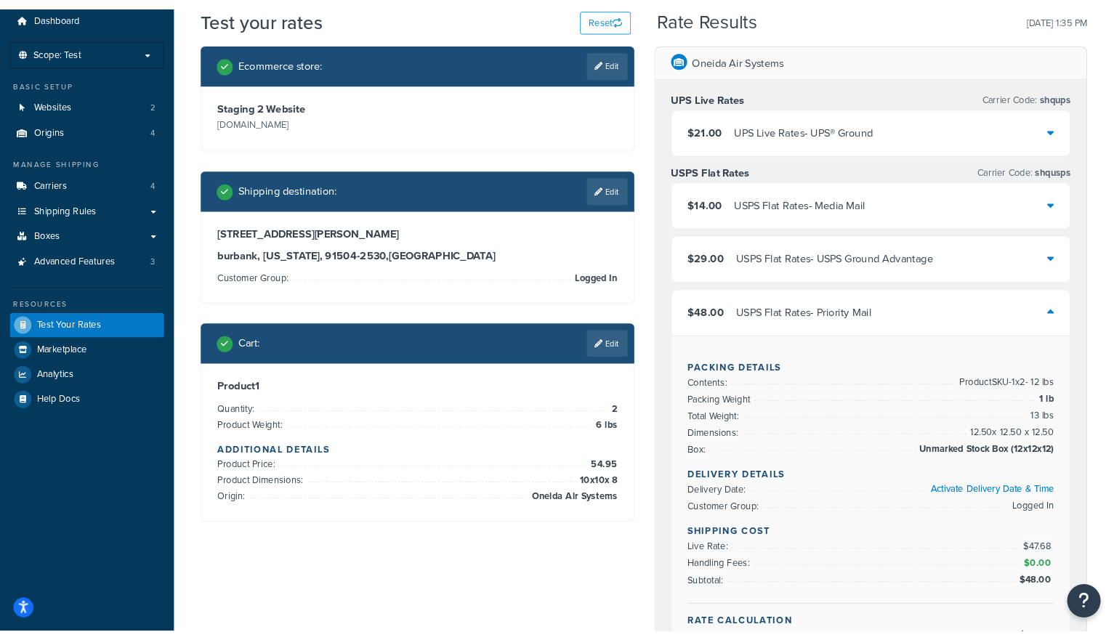
scroll to position [145, 0]
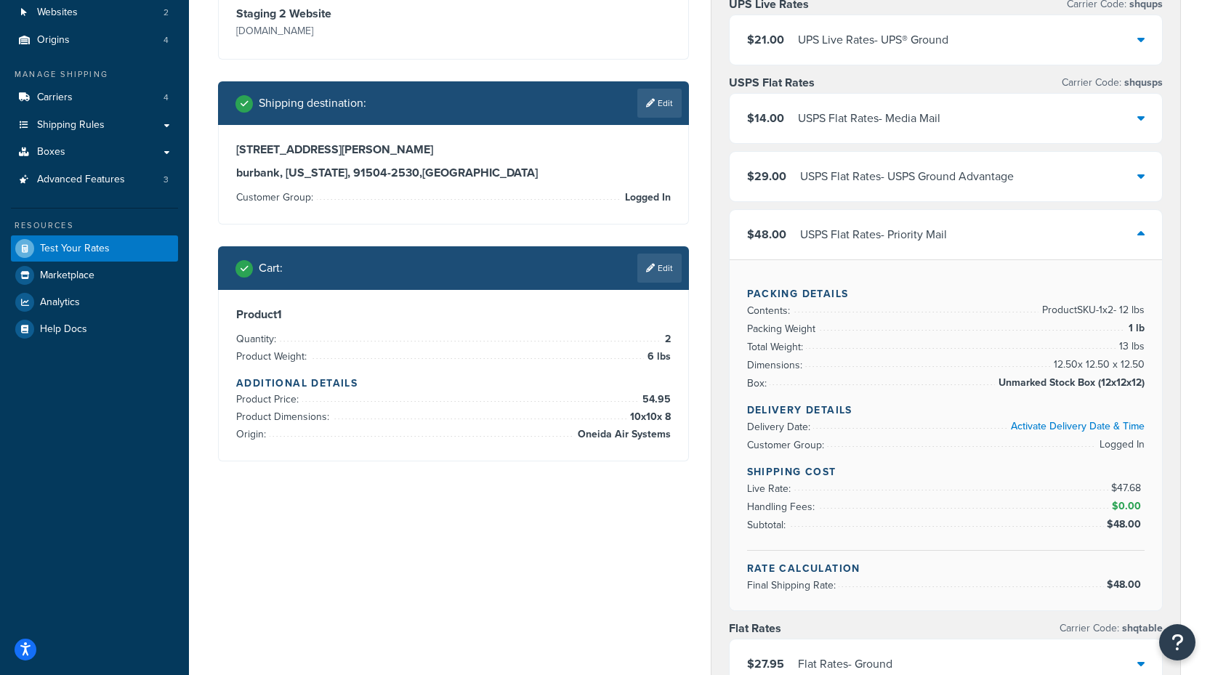
click at [1016, 164] on div "$29.00 USPS Flat Rates - USPS Ground Advantage" at bounding box center [946, 176] width 433 height 49
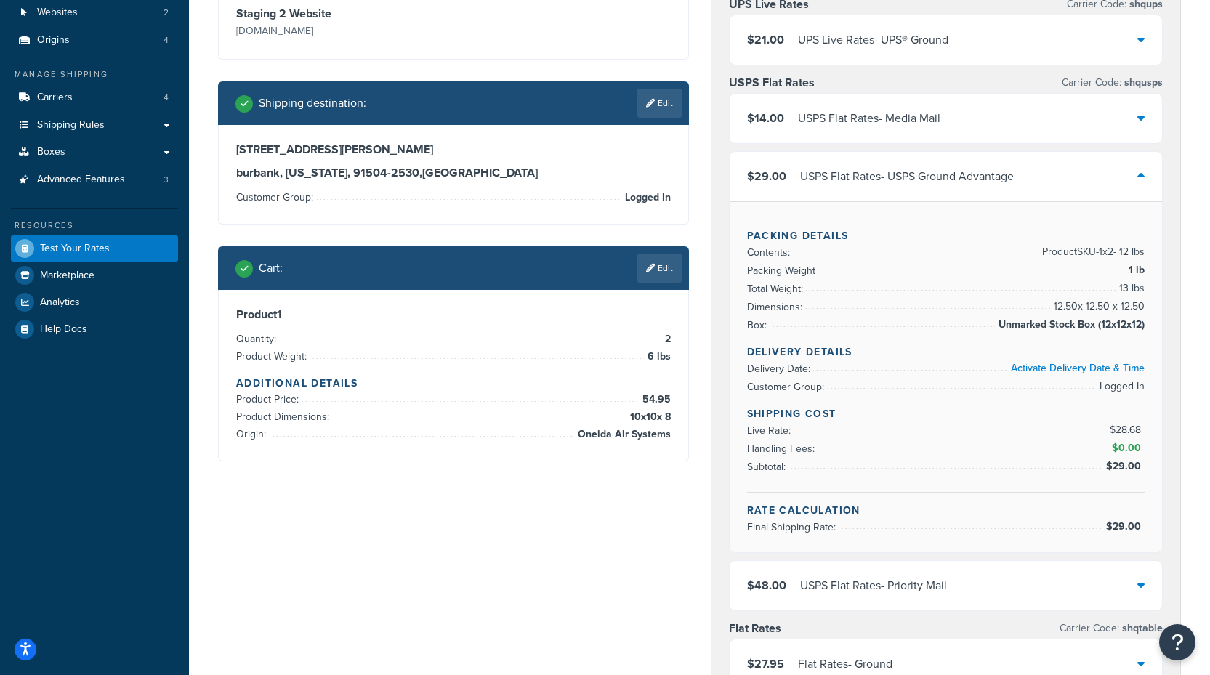
click at [799, 481] on div "Shipping Cost Live Rate: $28.68 Handling Fees: $0.00 Subtotal: $29.00" at bounding box center [946, 449] width 398 height 86
click at [1062, 174] on div "$29.00 USPS Flat Rates - USPS Ground Advantage" at bounding box center [946, 176] width 433 height 49
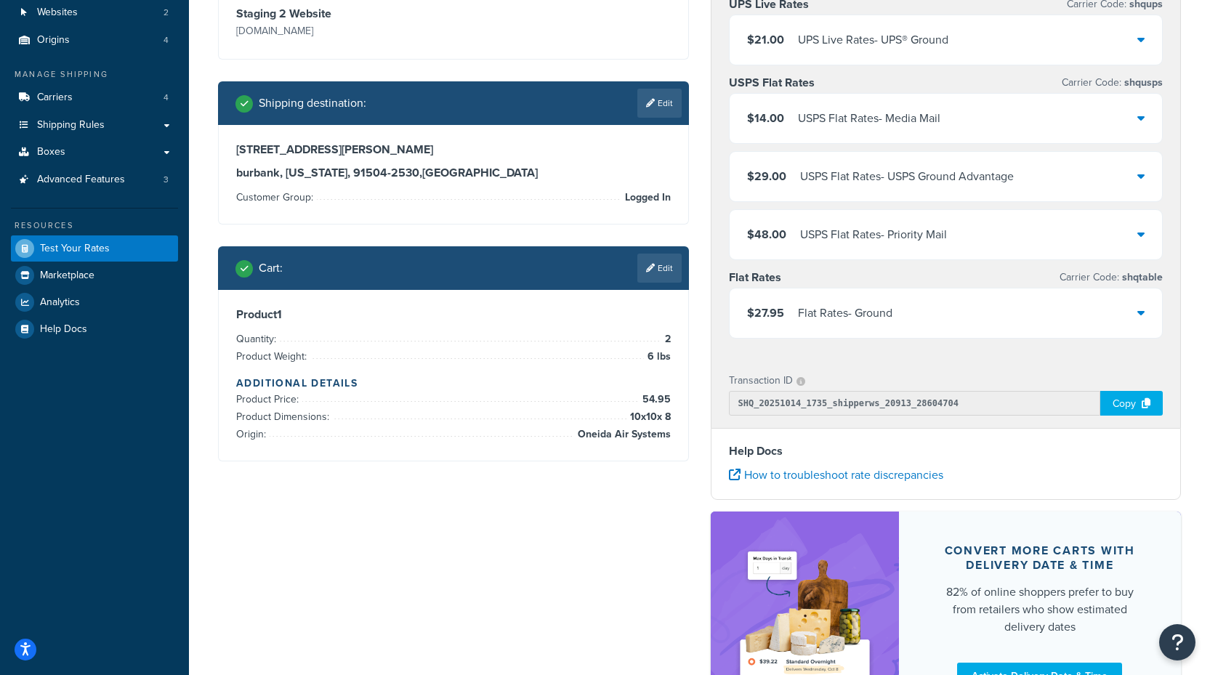
click at [1030, 219] on div "$48.00 USPS Flat Rates - Priority Mail" at bounding box center [946, 234] width 433 height 49
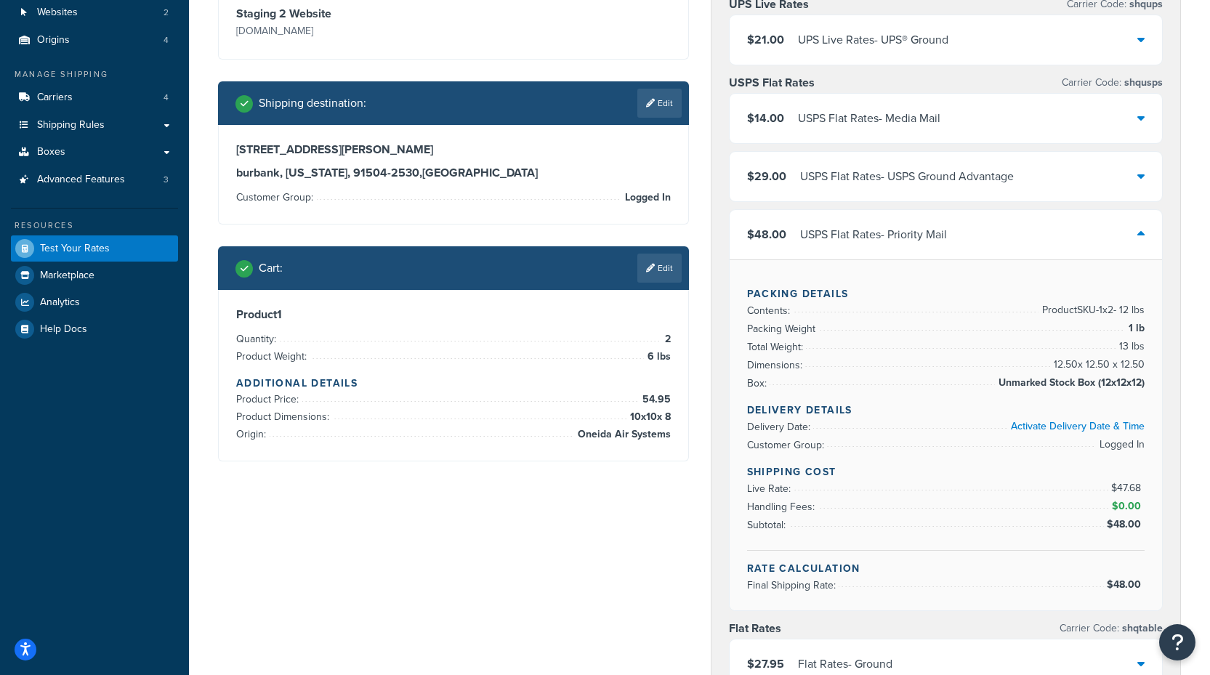
click at [1052, 178] on div "$29.00 USPS Flat Rates - USPS Ground Advantage" at bounding box center [946, 176] width 433 height 49
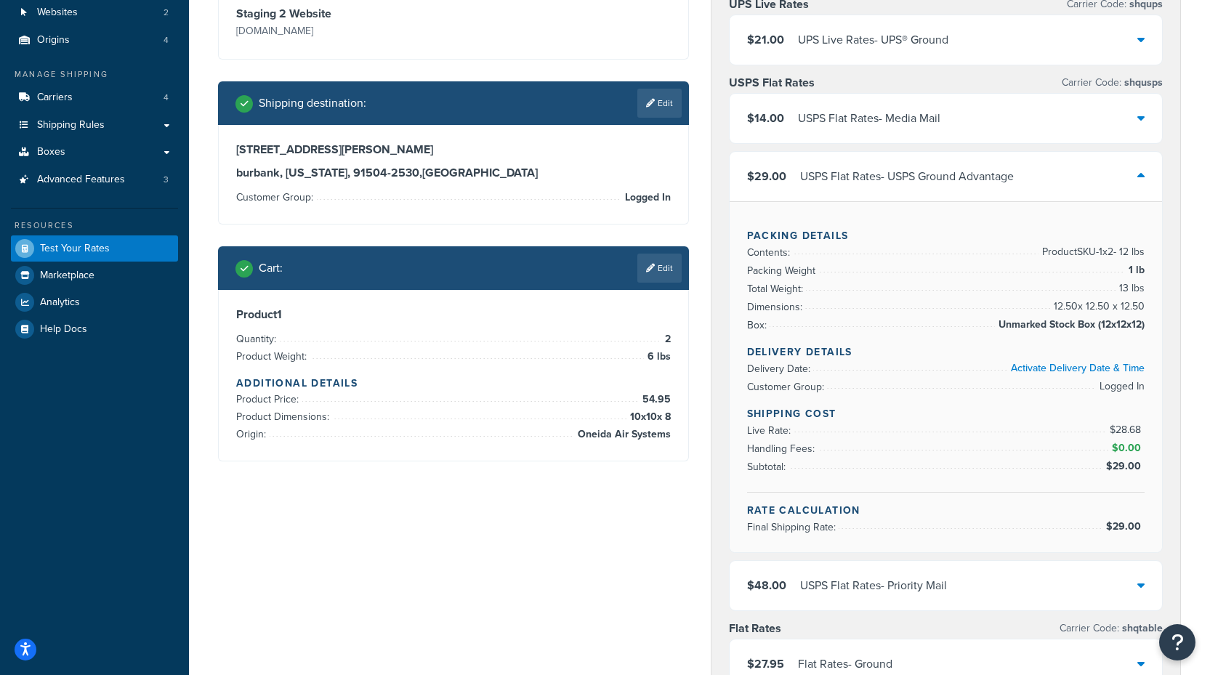
click at [914, 590] on div "USPS Flat Rates - Priority Mail" at bounding box center [873, 586] width 147 height 20
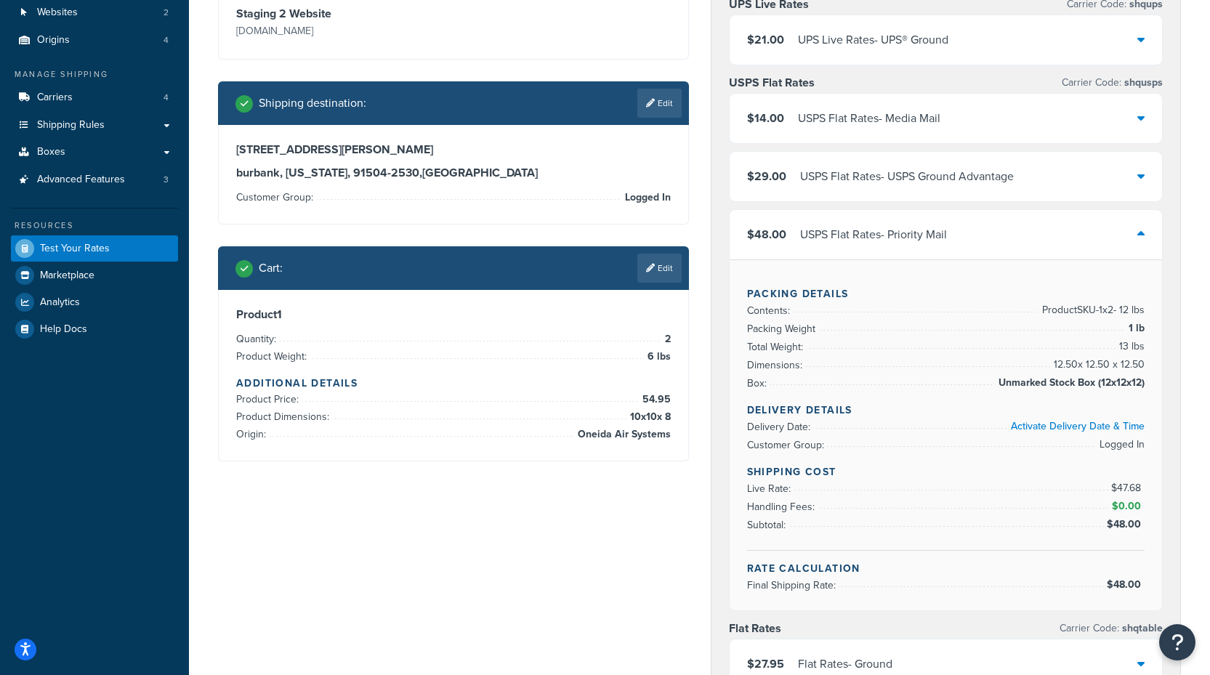
click at [471, 558] on div "Ecommerce store : Edit Staging 2 Website [DOMAIN_NAME] Shipping destination : E…" at bounding box center [699, 516] width 985 height 1142
click at [471, 557] on div "Ecommerce store : Edit Staging 2 Website [DOMAIN_NAME] Shipping destination : E…" at bounding box center [699, 516] width 985 height 1142
